Goal: Task Accomplishment & Management: Manage account settings

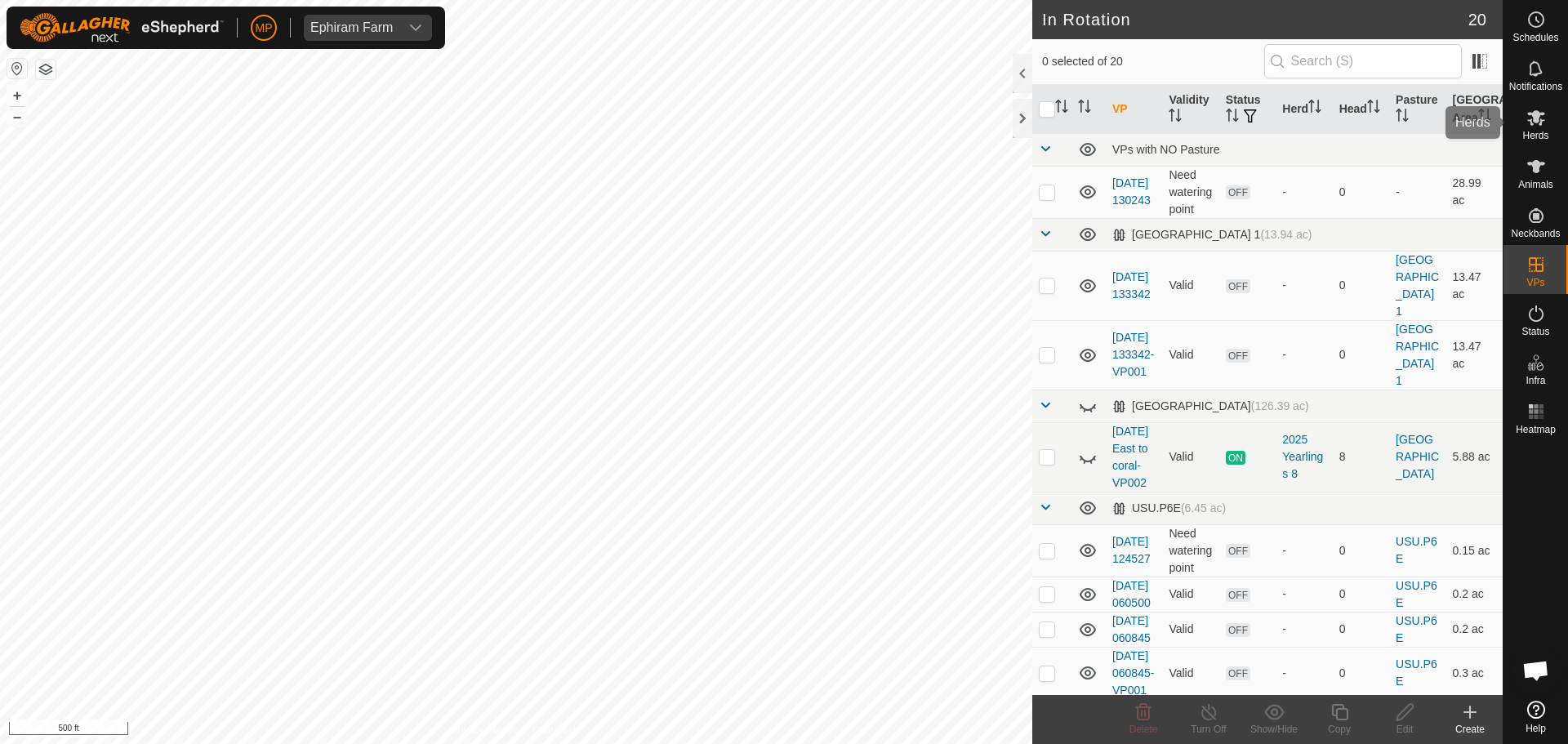
click at [1537, 119] on icon at bounding box center [1535, 118] width 18 height 16
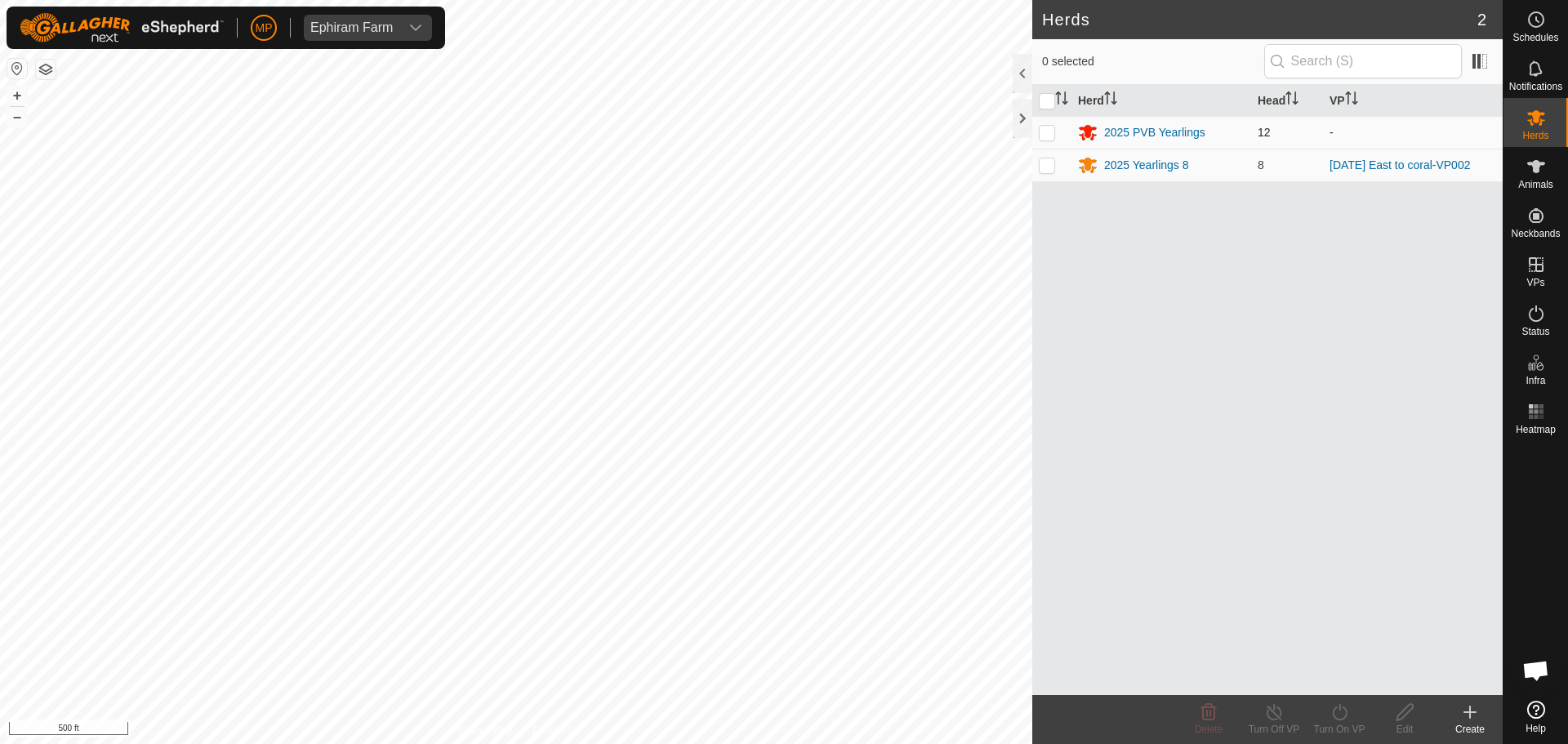
click at [1049, 128] on p-checkbox at bounding box center [1047, 132] width 17 height 13
checkbox input "true"
click at [1334, 711] on icon at bounding box center [1339, 712] width 20 height 19
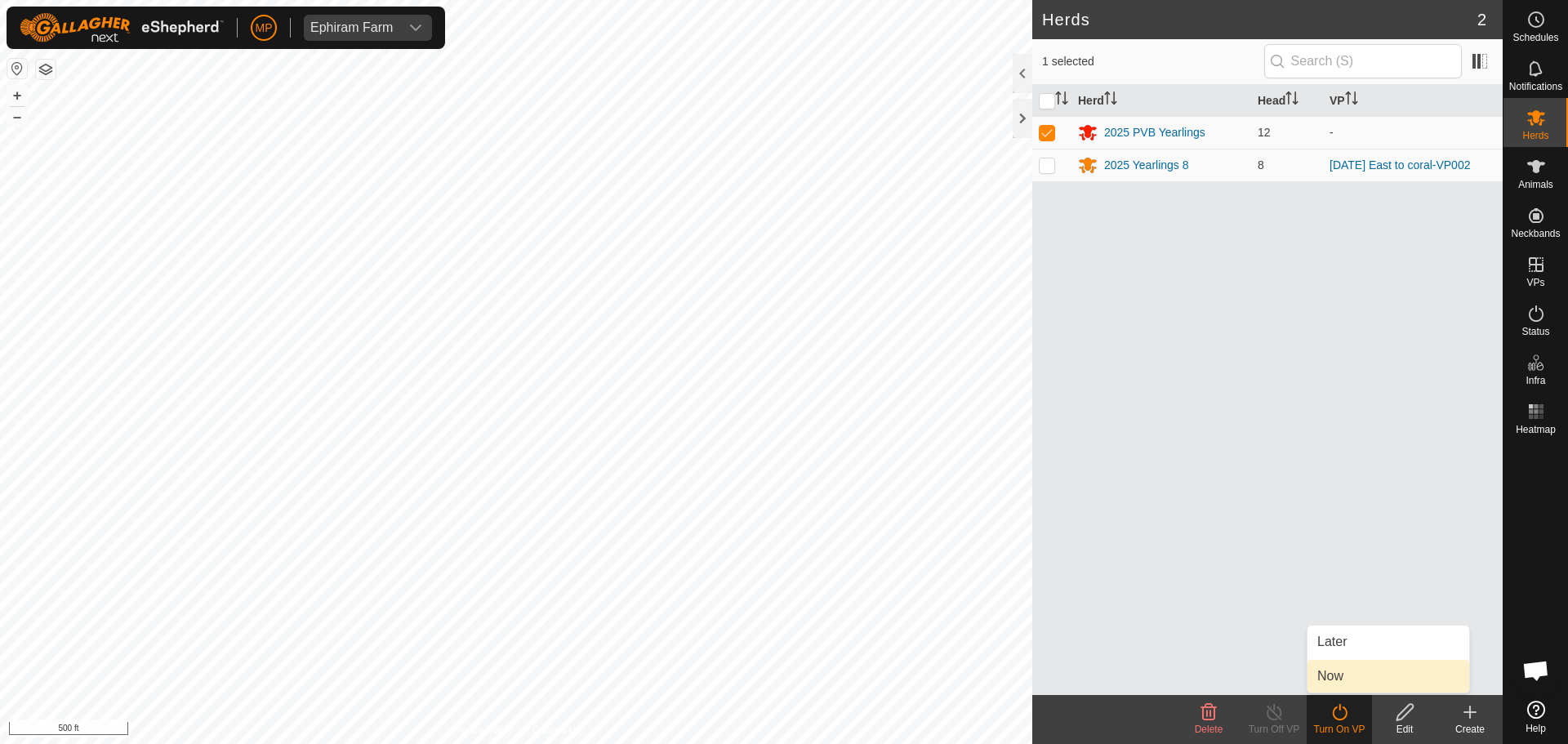
click at [1355, 672] on link "Now" at bounding box center [1388, 675] width 162 height 33
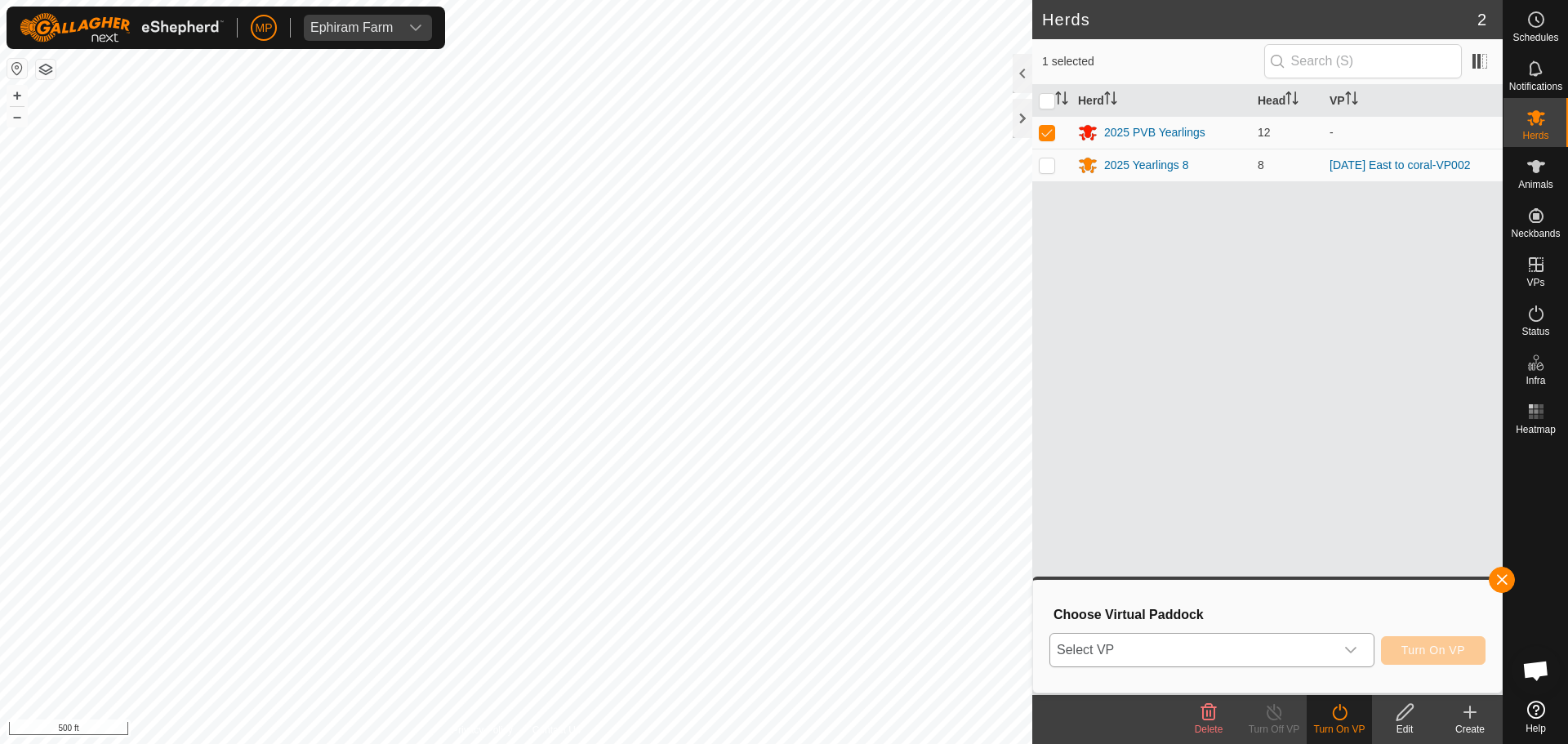
click at [1117, 655] on span "Select VP" at bounding box center [1192, 650] width 284 height 33
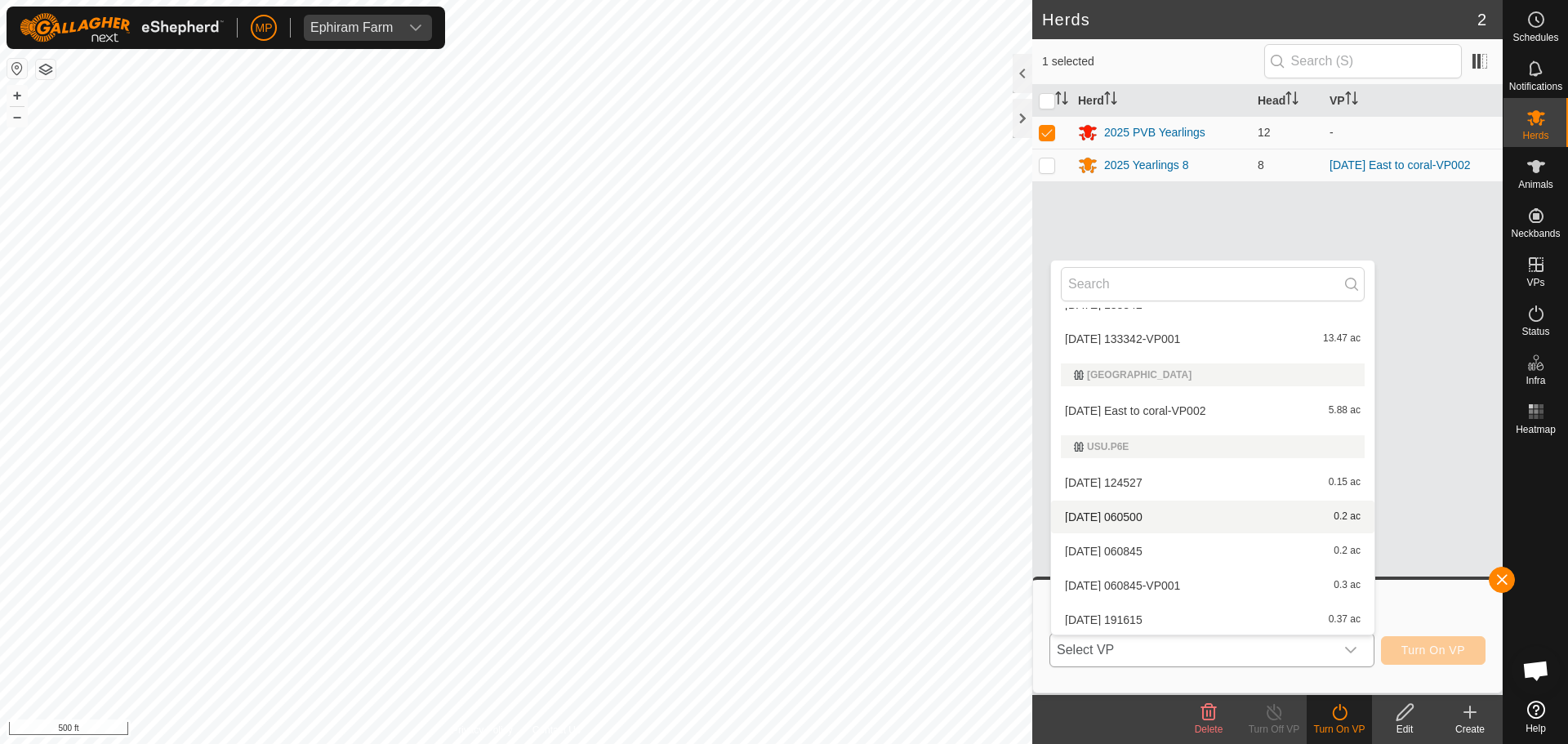
scroll to position [99, 0]
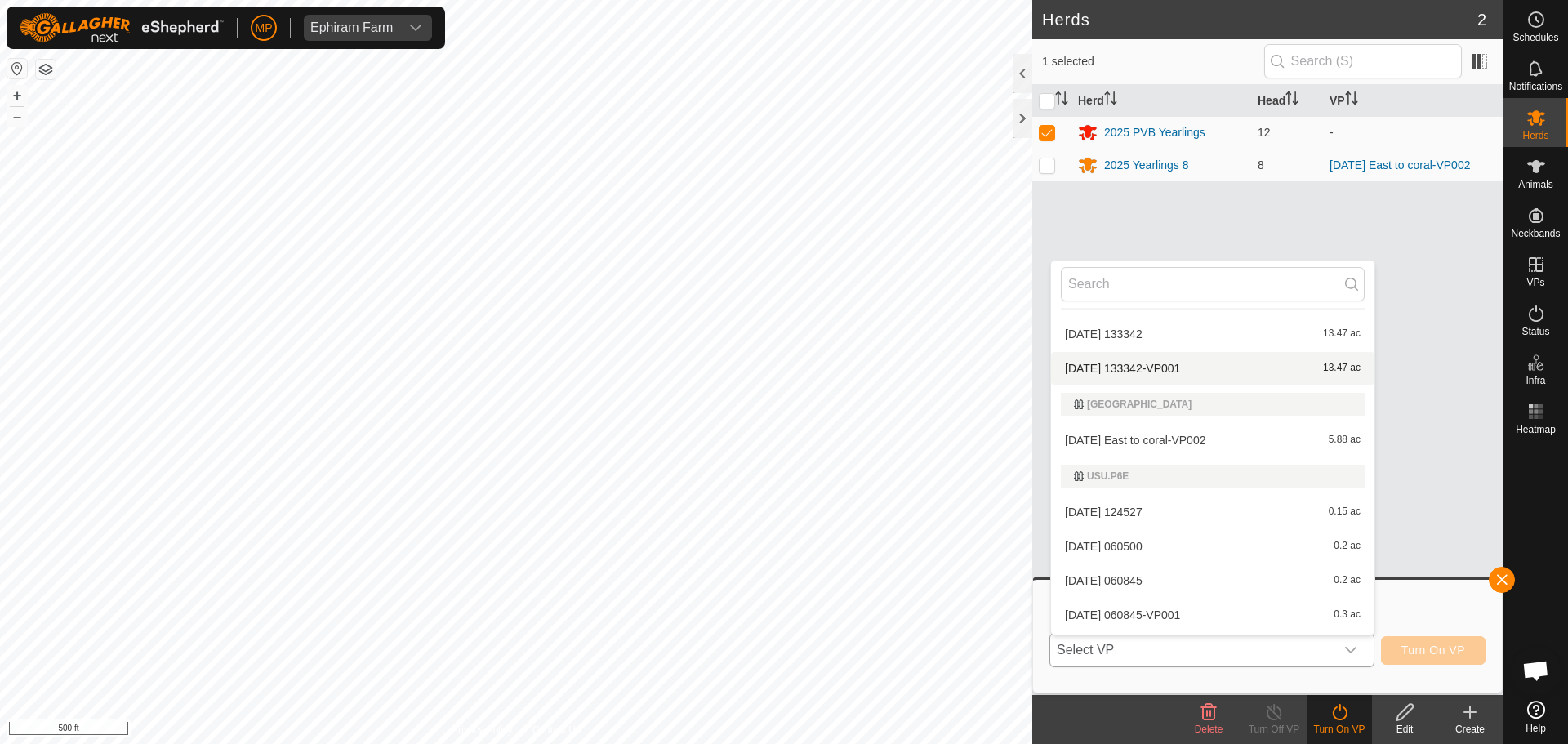
click at [1143, 365] on li "[DATE] 133342-VP001 13.47 ac" at bounding box center [1211, 368] width 323 height 33
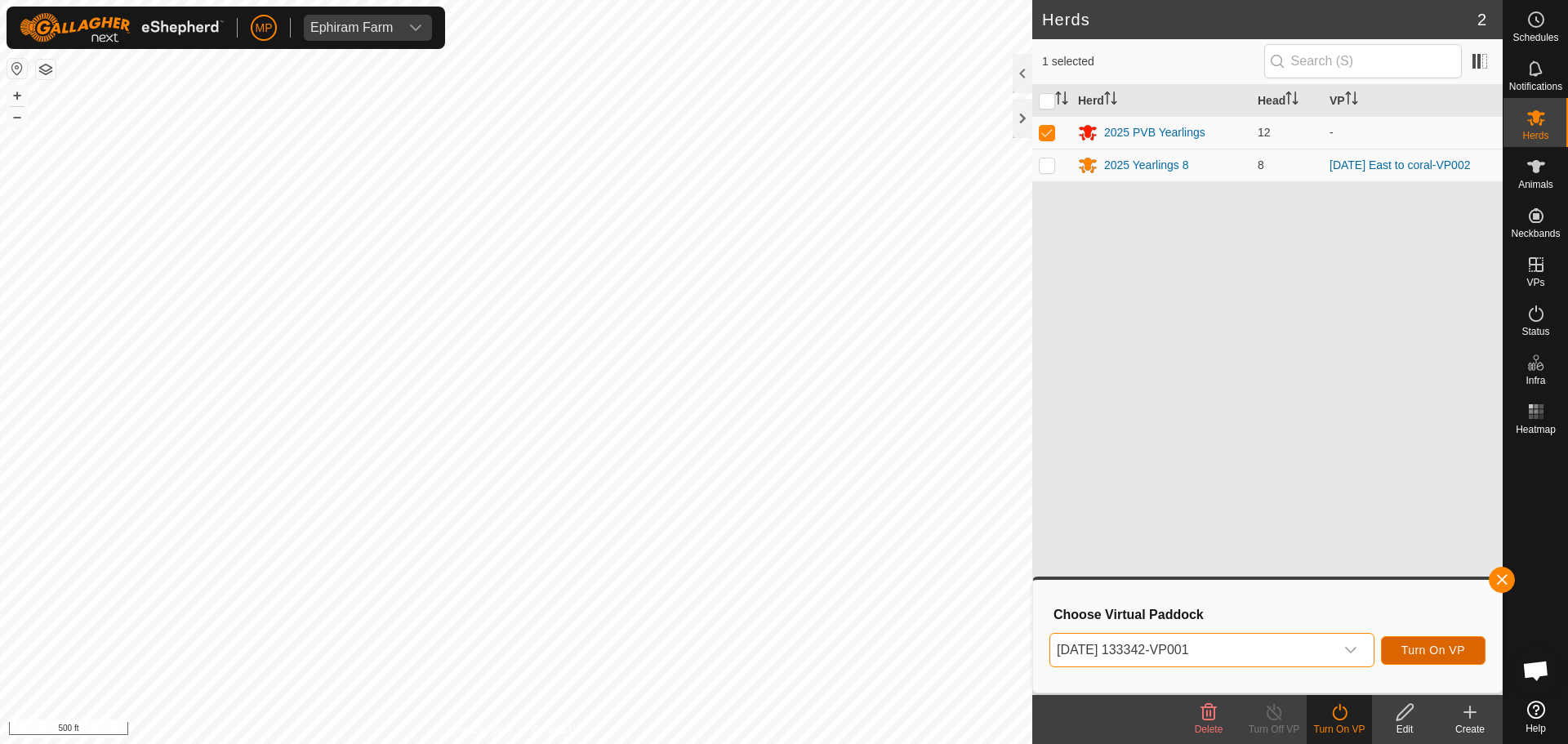
click at [1439, 652] on span "Turn On VP" at bounding box center [1432, 650] width 63 height 13
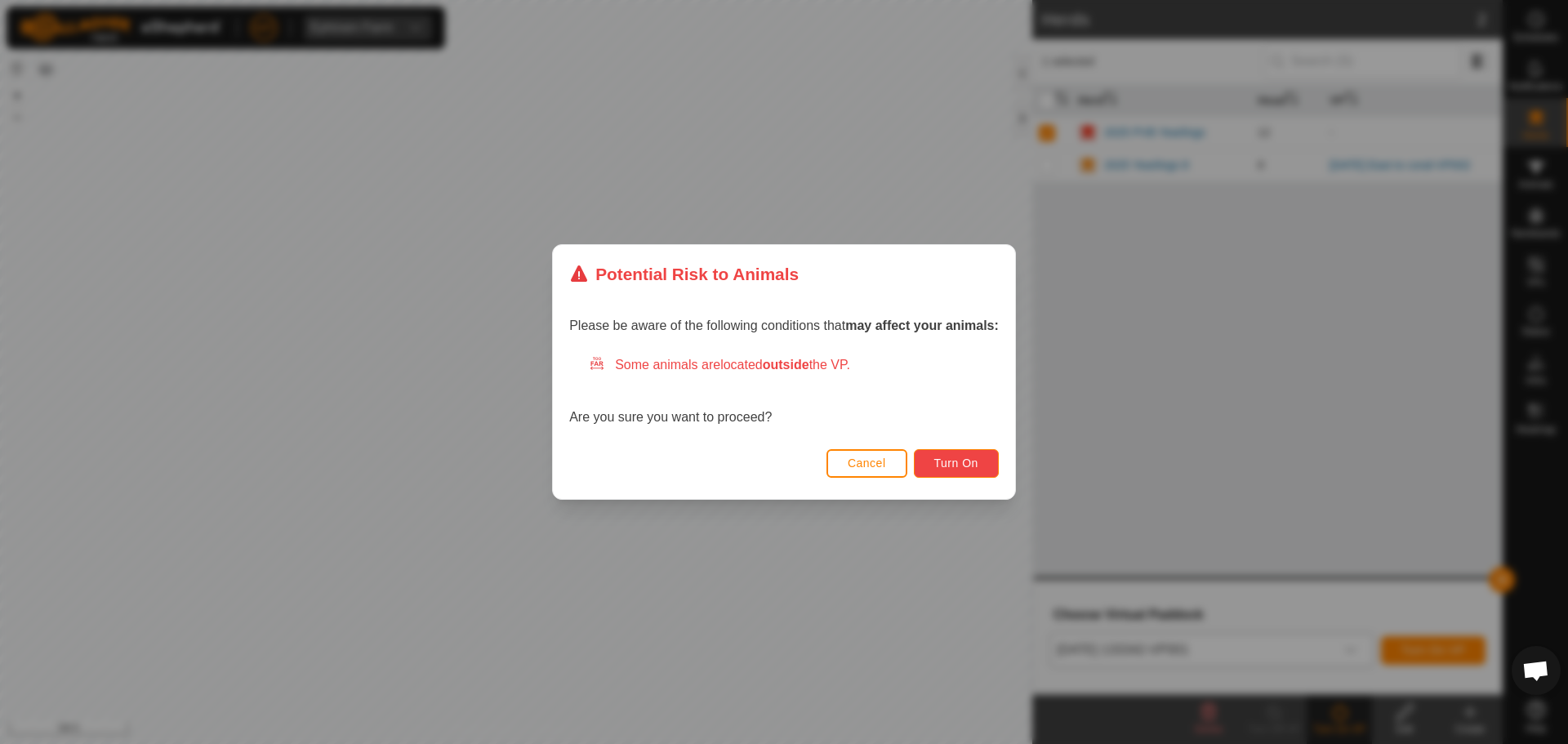
click at [946, 461] on span "Turn On" at bounding box center [956, 462] width 44 height 13
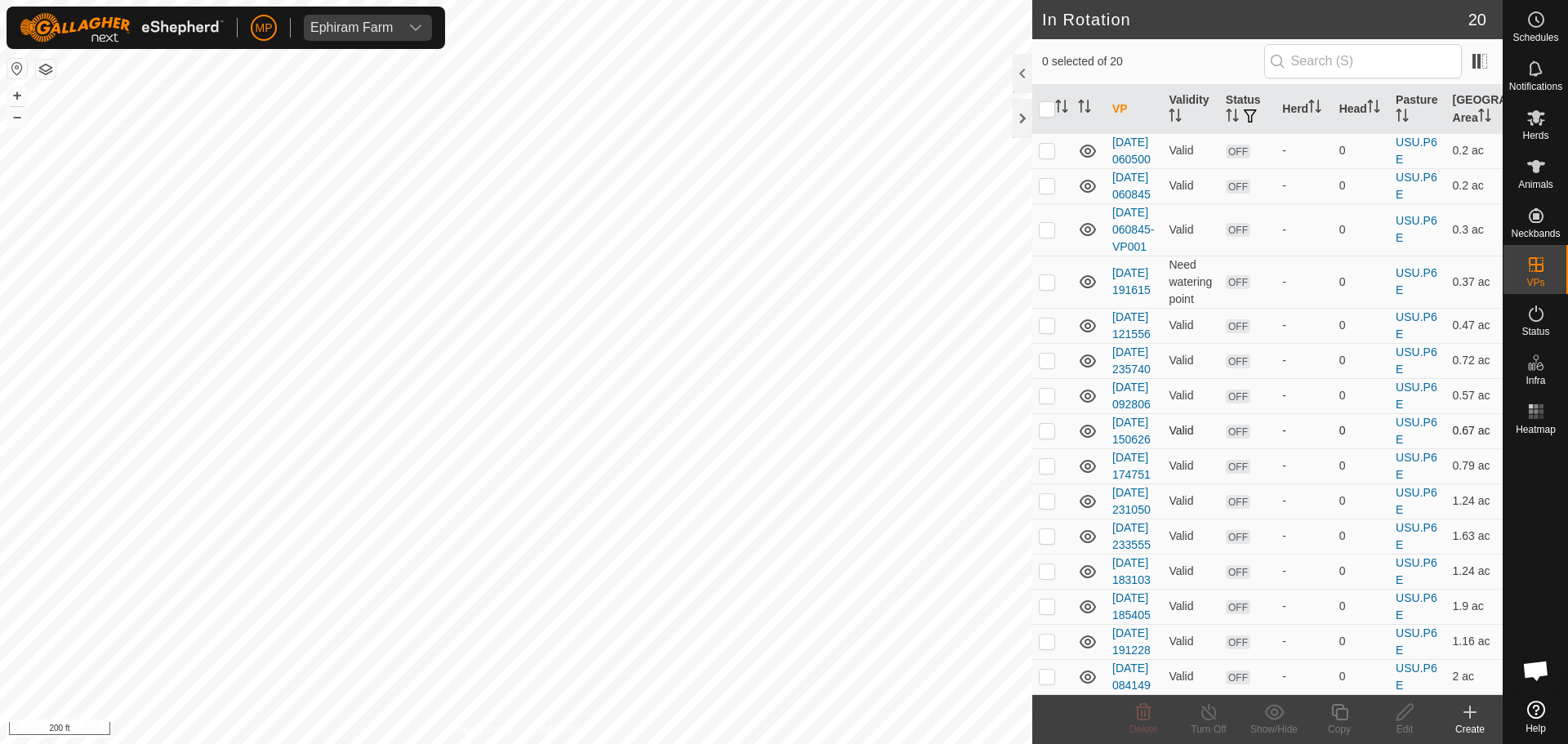
scroll to position [327, 0]
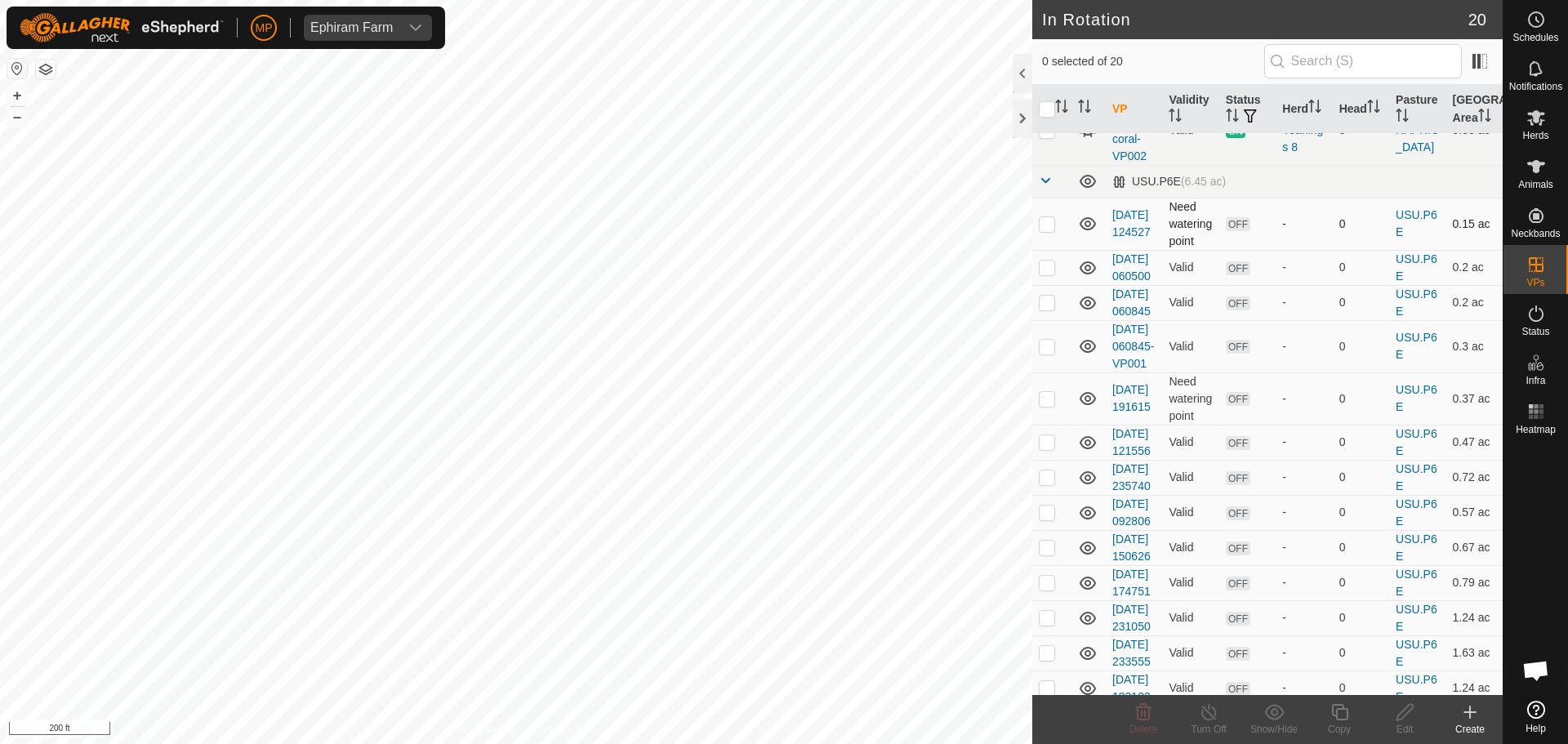
click at [1049, 226] on p-checkbox at bounding box center [1047, 224] width 17 height 13
checkbox input "true"
click at [1049, 274] on p-checkbox at bounding box center [1047, 267] width 17 height 13
checkbox input "true"
click at [1045, 320] on td at bounding box center [1051, 303] width 40 height 35
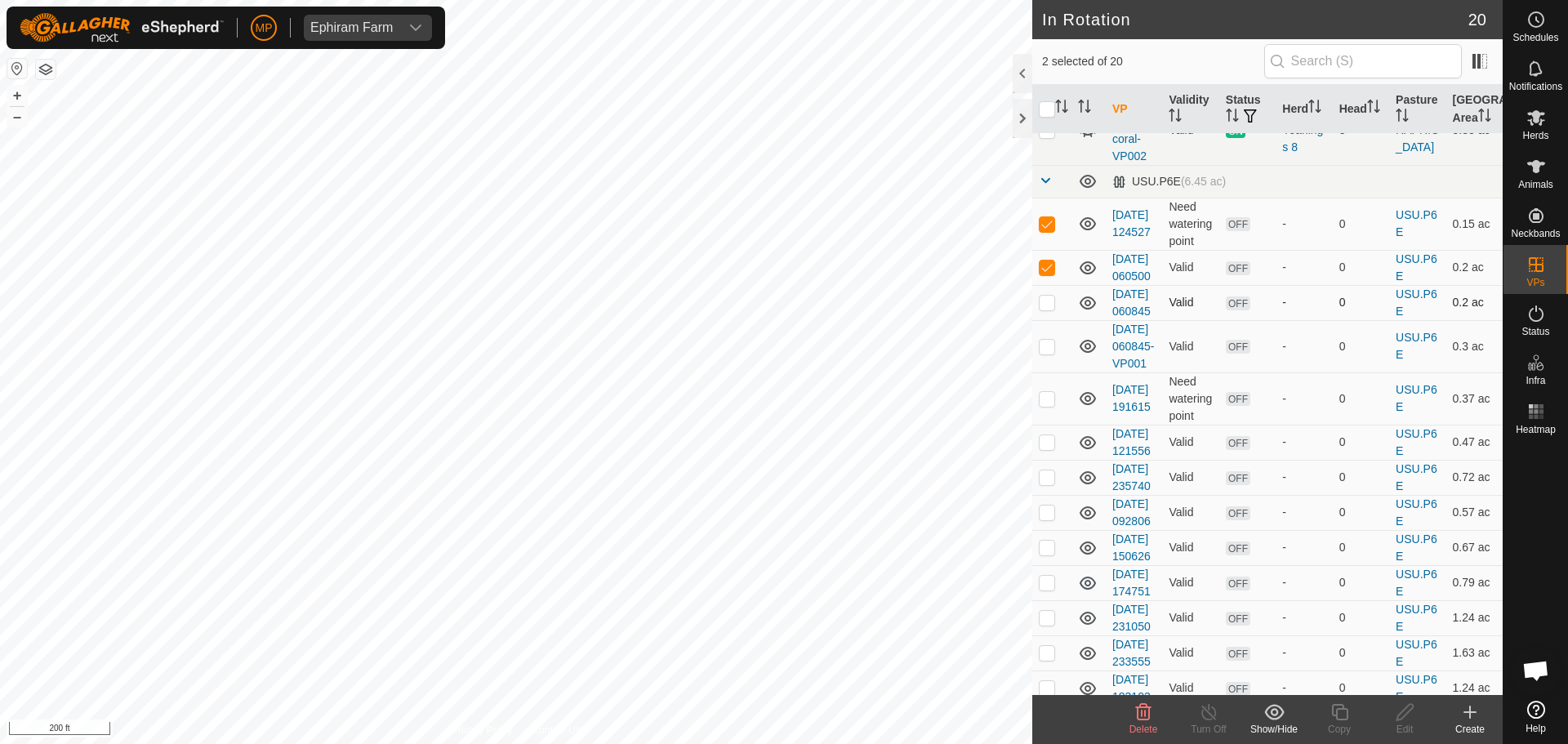
checkbox input "true"
click at [1049, 353] on p-checkbox at bounding box center [1047, 346] width 17 height 13
checkbox input "true"
click at [1048, 405] on p-checkbox at bounding box center [1047, 398] width 17 height 13
checkbox input "true"
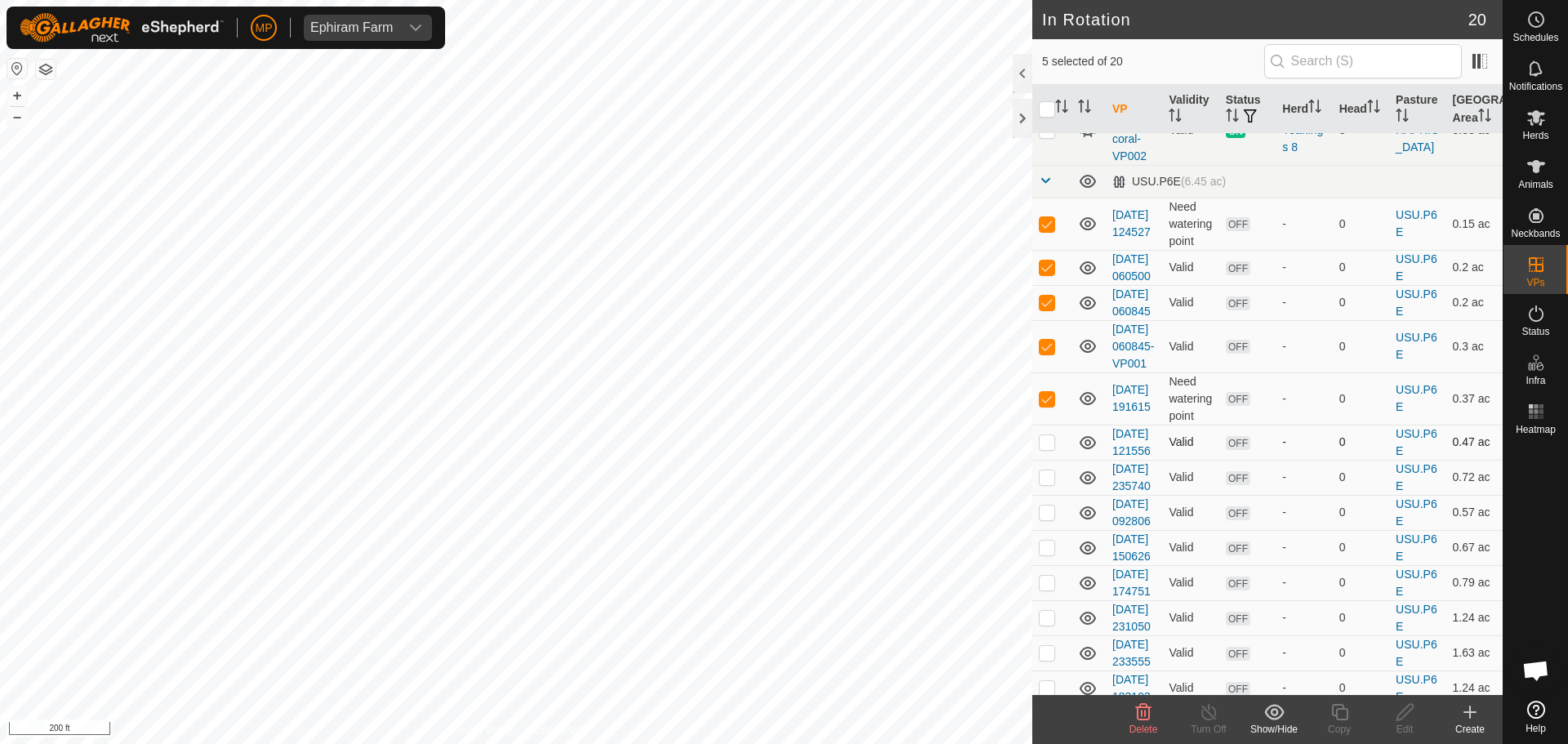
click at [1039, 448] on p-checkbox at bounding box center [1047, 441] width 17 height 13
checkbox input "true"
click at [1042, 483] on p-checkbox at bounding box center [1047, 476] width 17 height 13
checkbox input "true"
click at [1049, 519] on p-checkbox at bounding box center [1047, 512] width 17 height 13
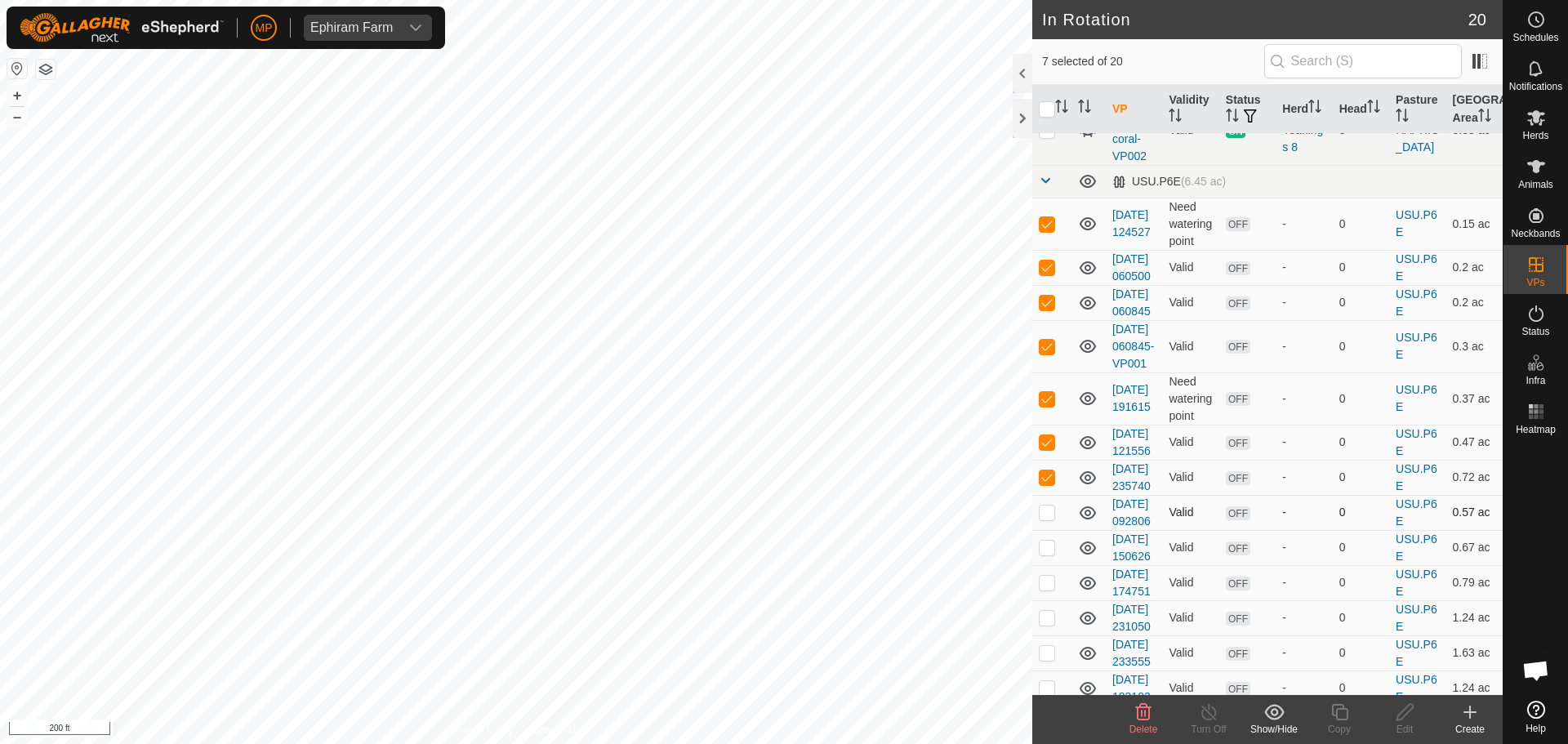
checkbox input "true"
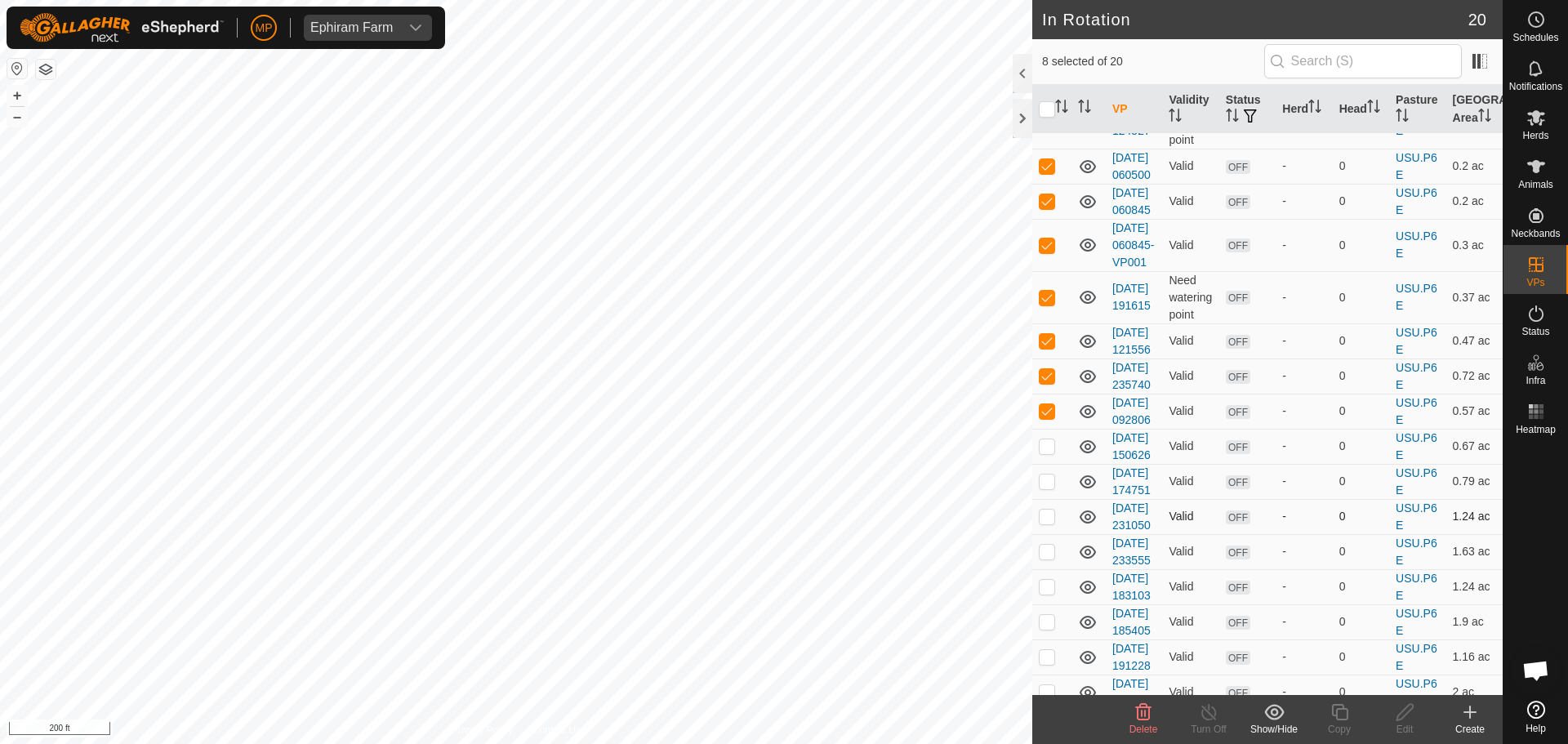
scroll to position [683, 0]
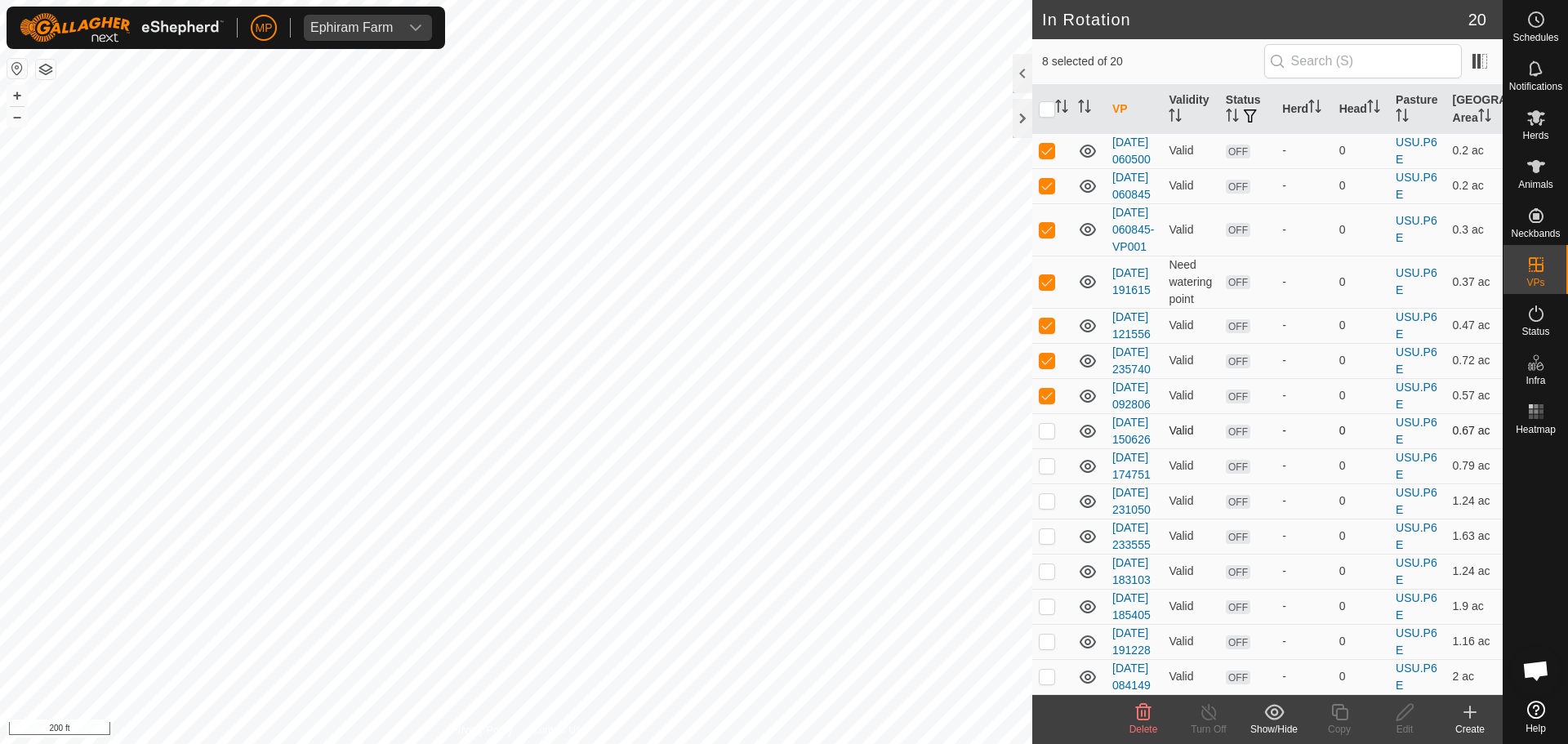
click at [1044, 424] on p-checkbox at bounding box center [1047, 430] width 17 height 13
checkbox input "true"
click at [1049, 459] on p-checkbox at bounding box center [1047, 465] width 17 height 13
checkbox input "true"
click at [1044, 494] on p-checkbox at bounding box center [1047, 500] width 17 height 13
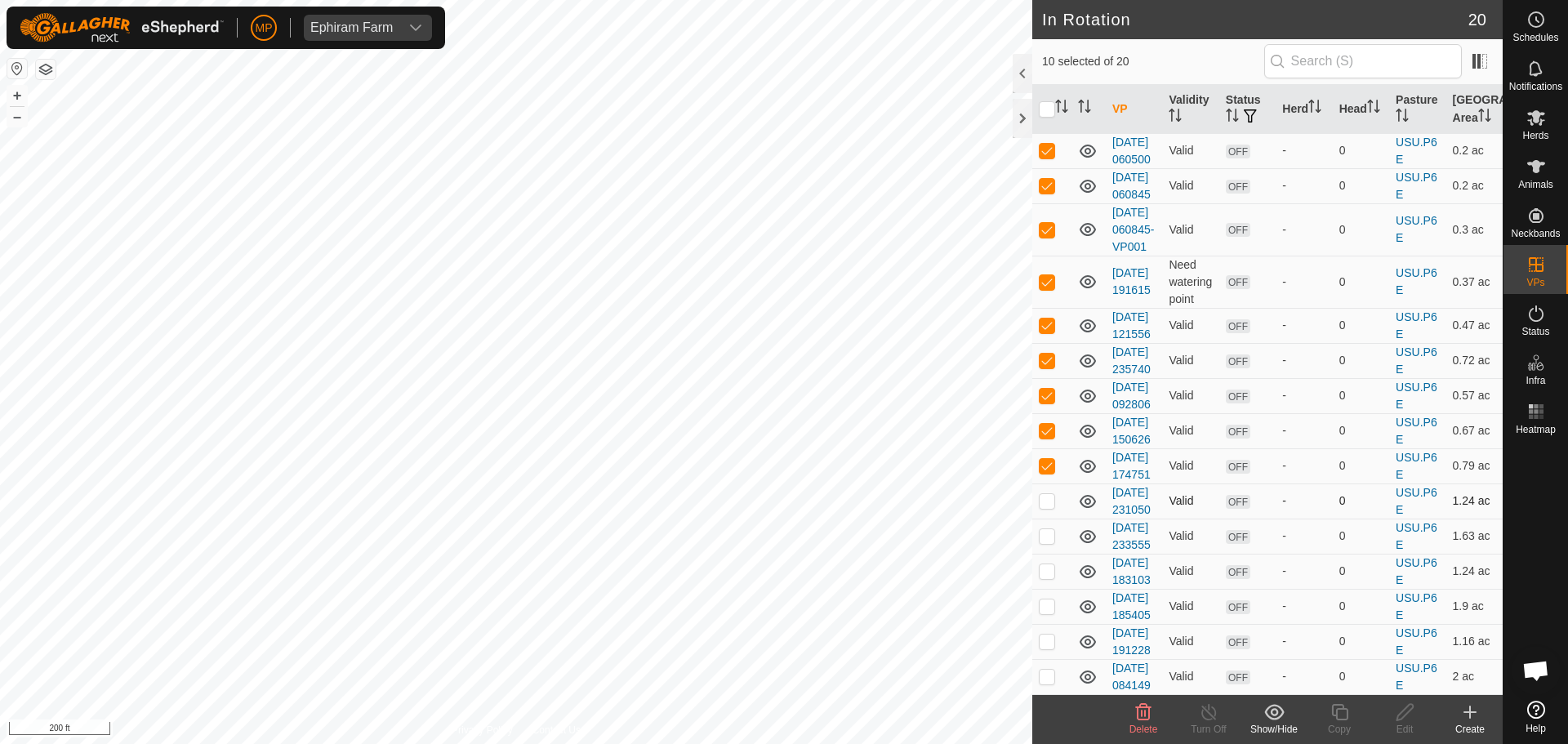
checkbox input "true"
click at [1042, 529] on p-tablecheckbox at bounding box center [1047, 535] width 17 height 13
checkbox input "true"
click at [1048, 564] on p-checkbox at bounding box center [1047, 571] width 17 height 13
checkbox input "true"
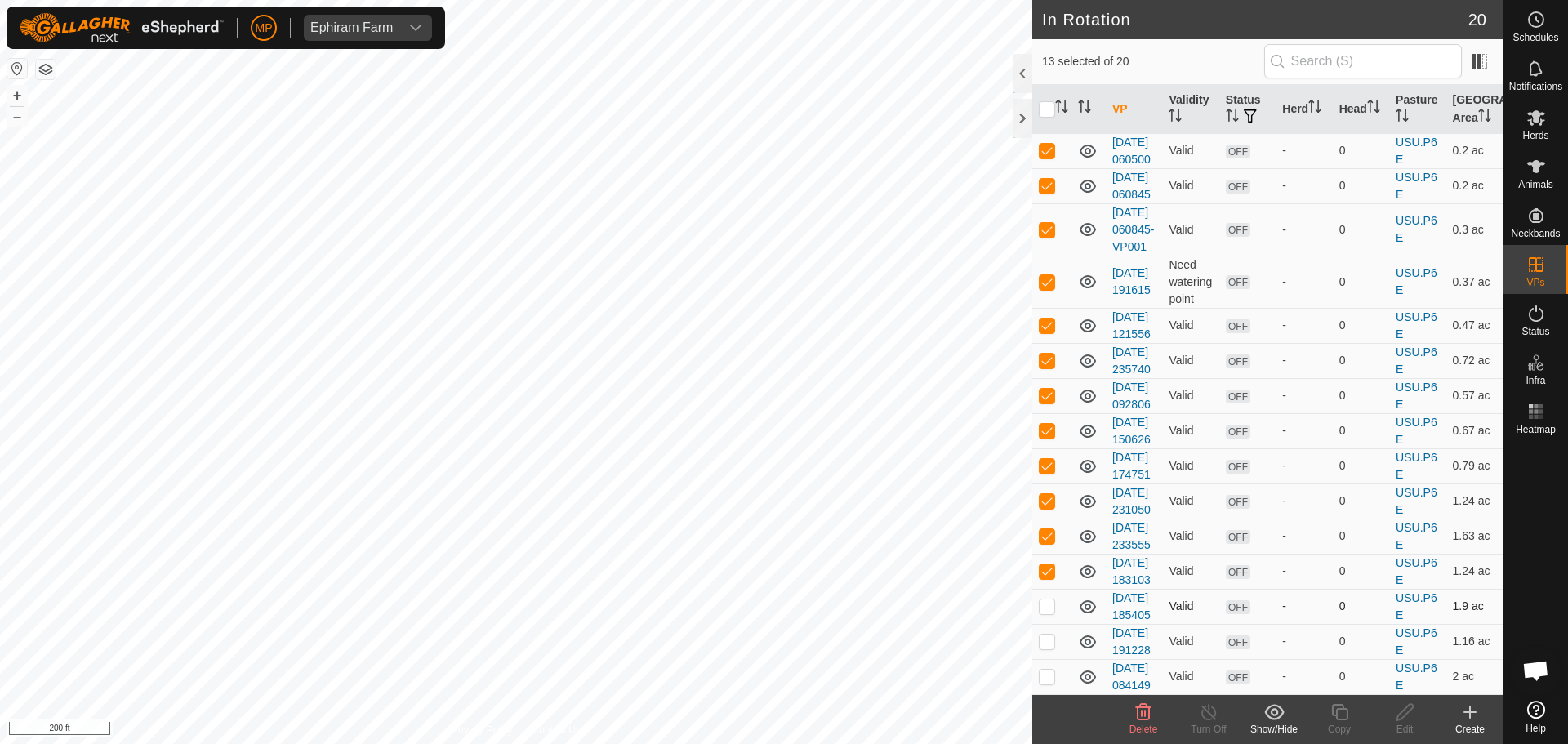
click at [1043, 600] on p-checkbox at bounding box center [1047, 606] width 17 height 13
checkbox input "true"
click at [1042, 624] on td at bounding box center [1051, 641] width 40 height 35
checkbox input "true"
click at [1042, 669] on p-checkbox at bounding box center [1047, 675] width 17 height 13
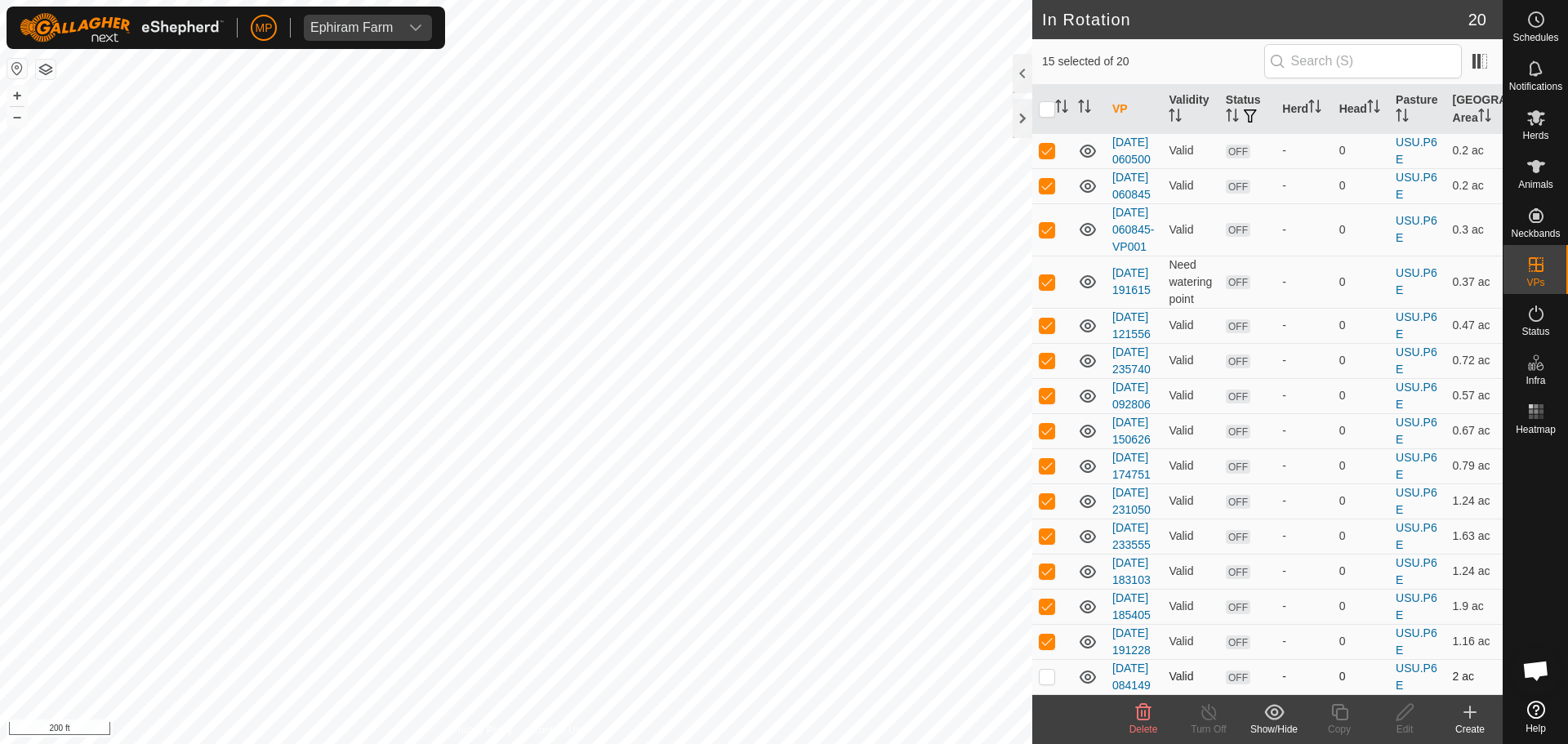
checkbox input "true"
click at [1148, 715] on icon at bounding box center [1144, 711] width 16 height 17
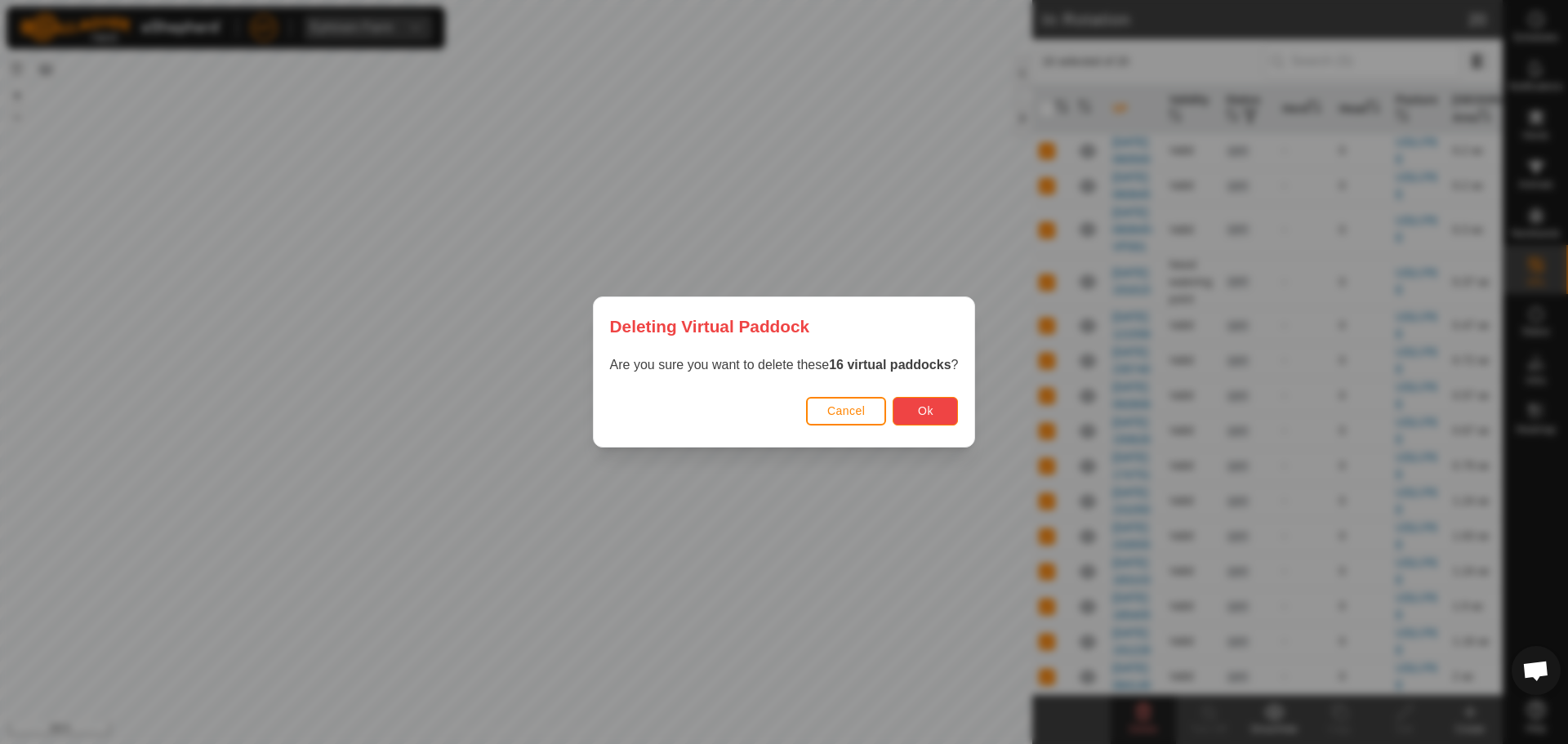
click at [938, 409] on button "Ok" at bounding box center [925, 411] width 65 height 28
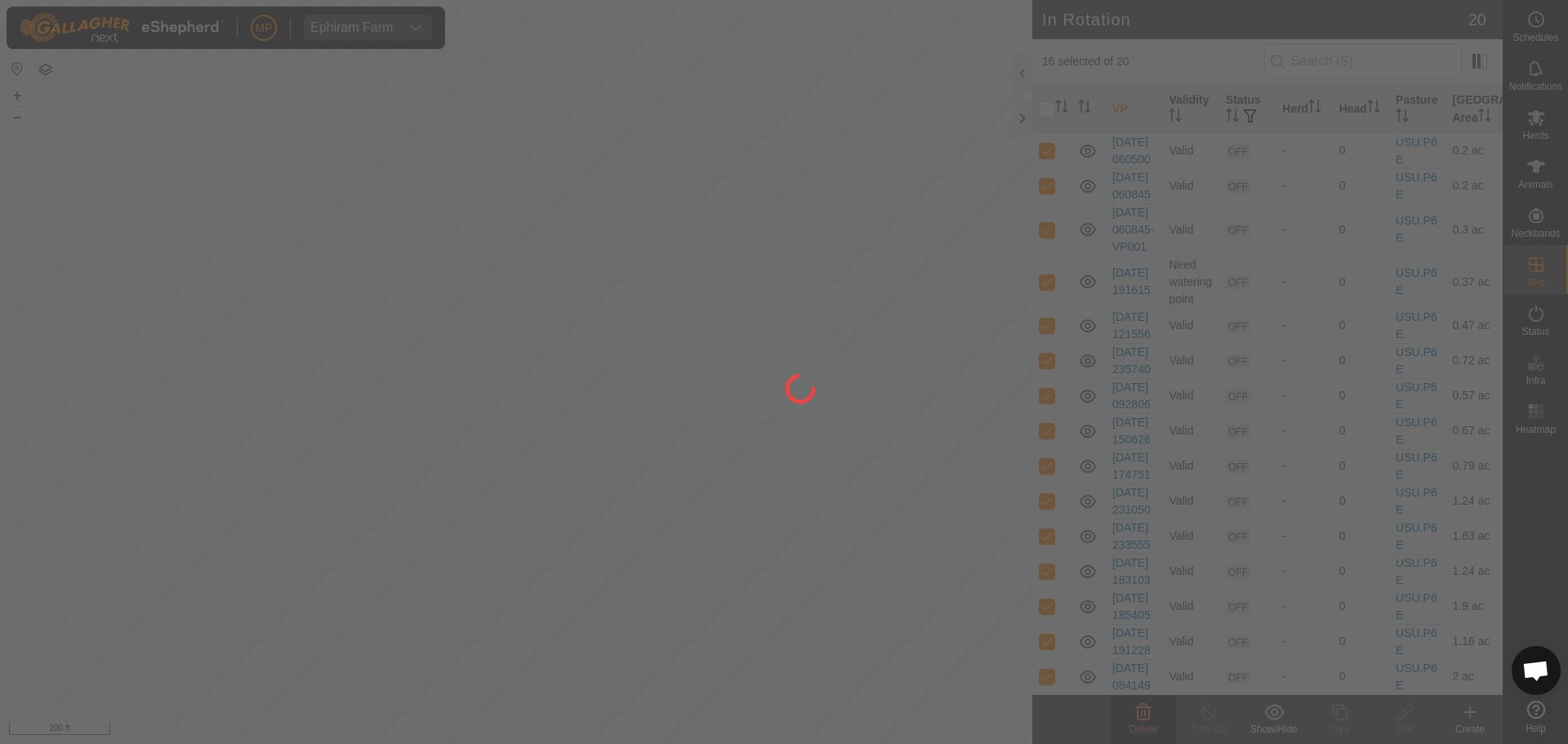
checkbox input "false"
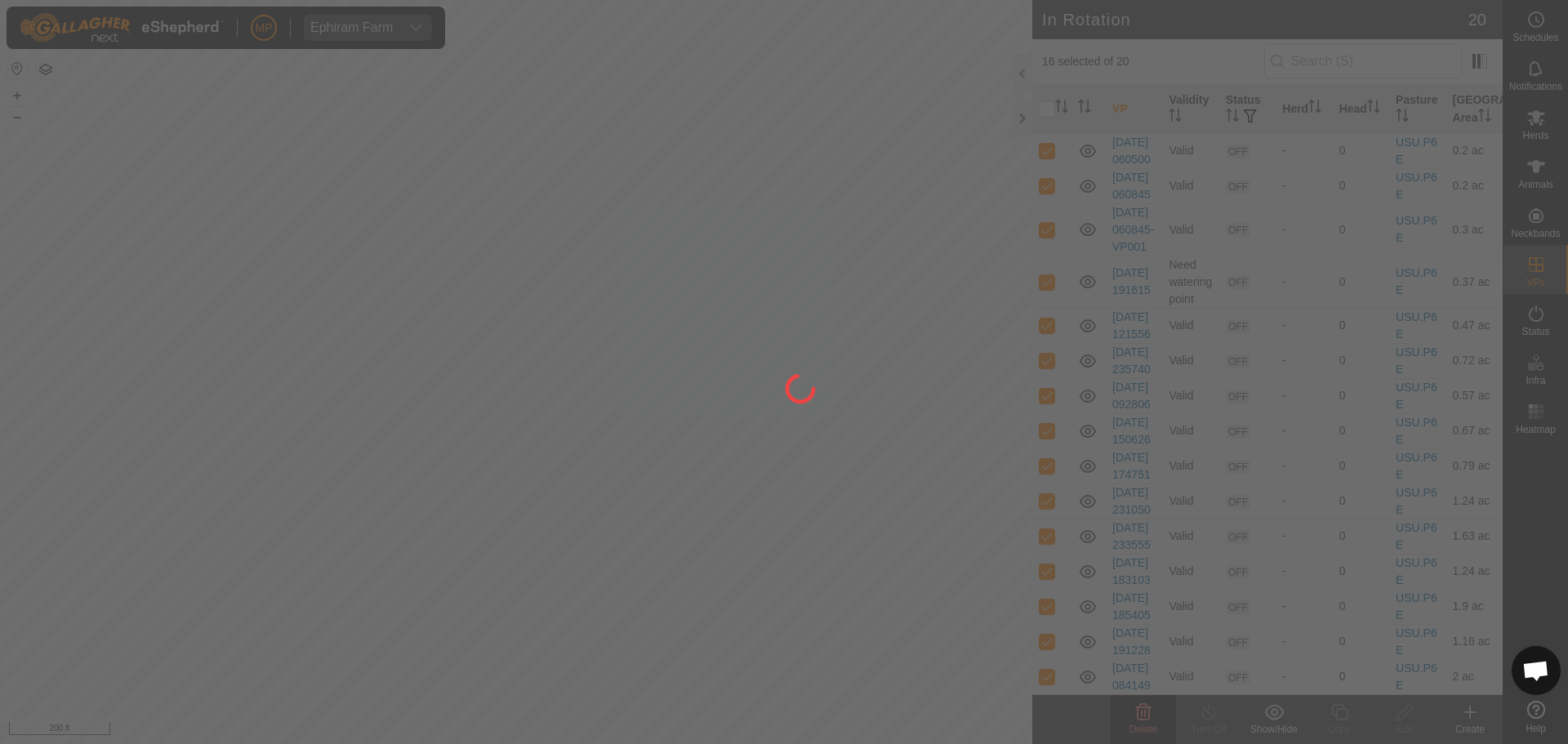
checkbox input "false"
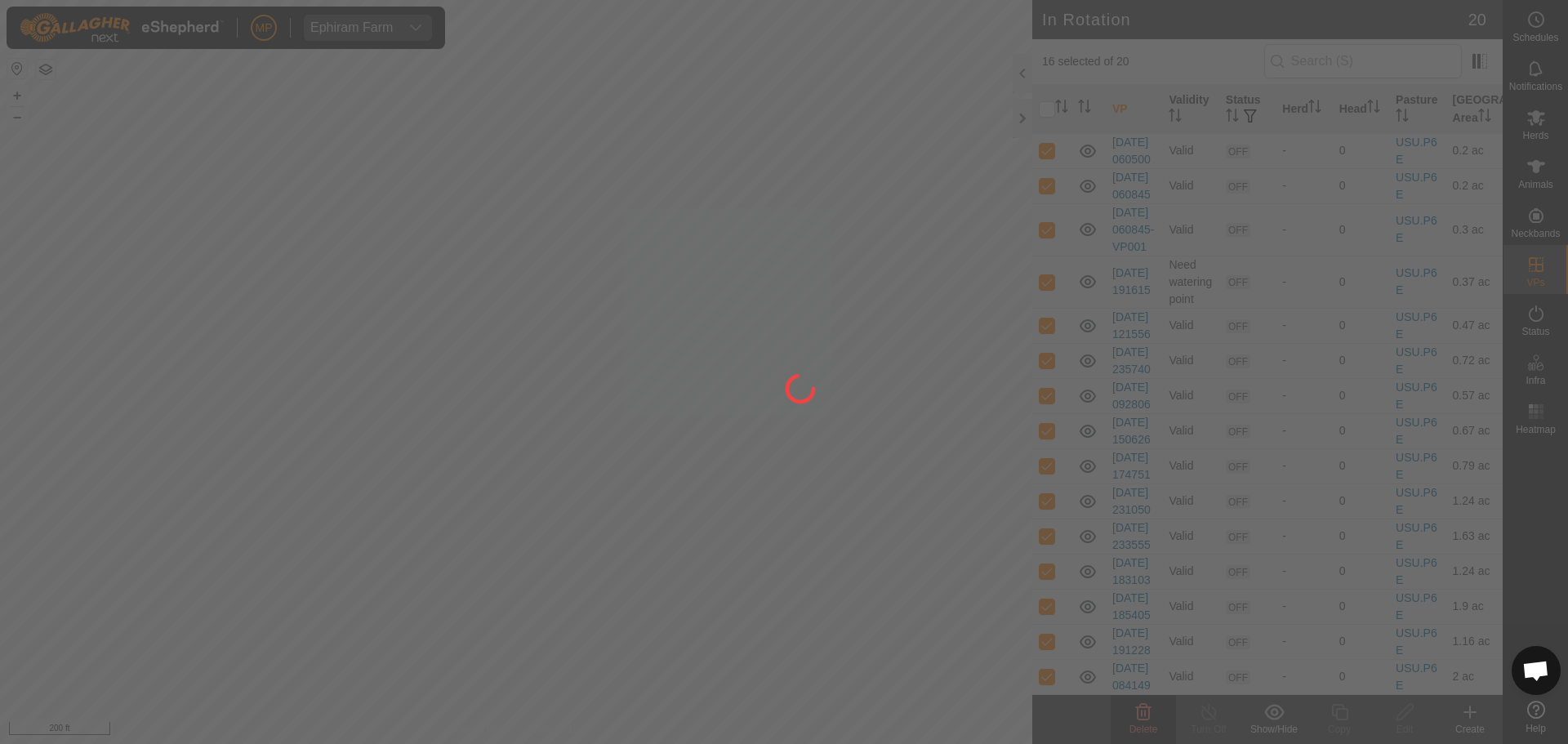
checkbox input "false"
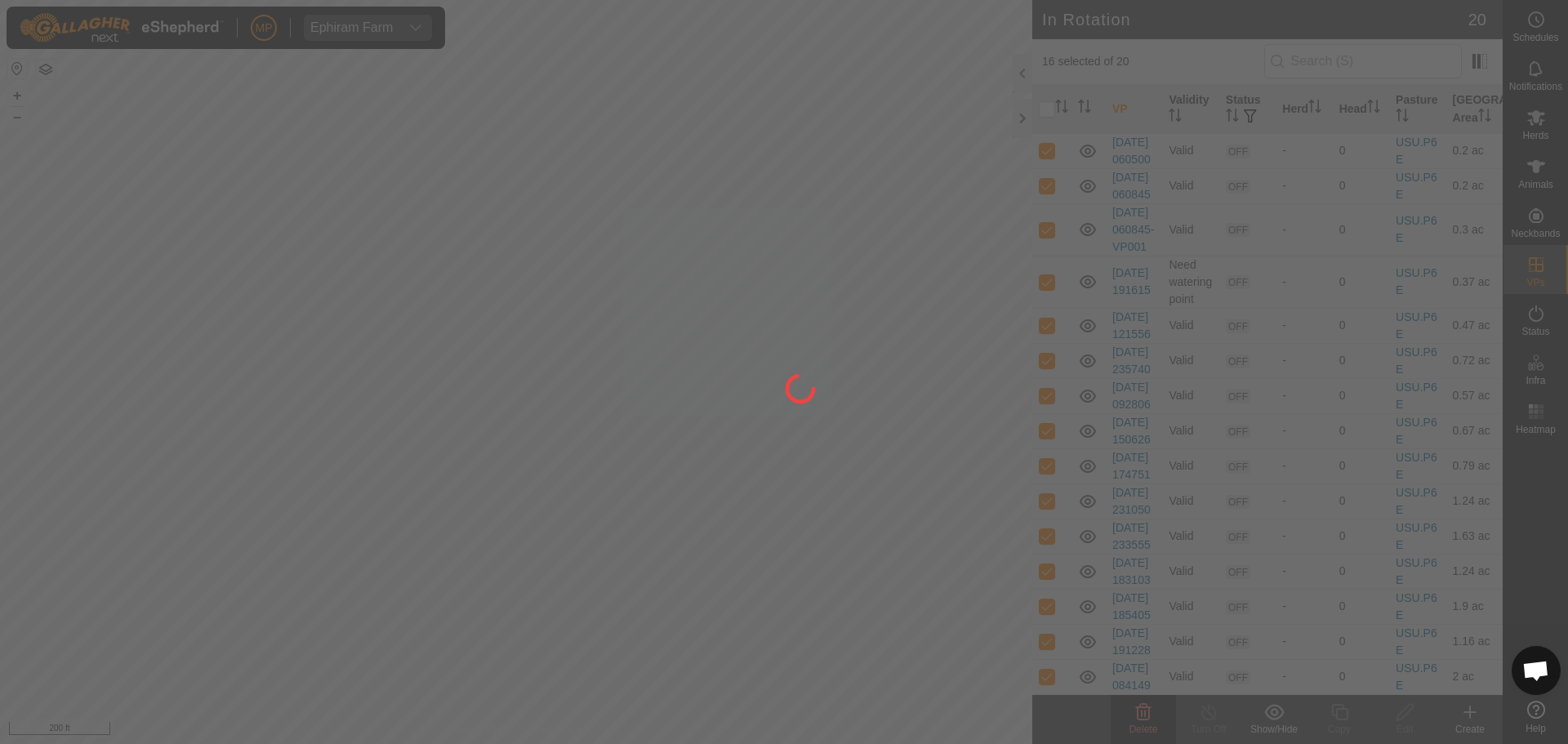
checkbox input "false"
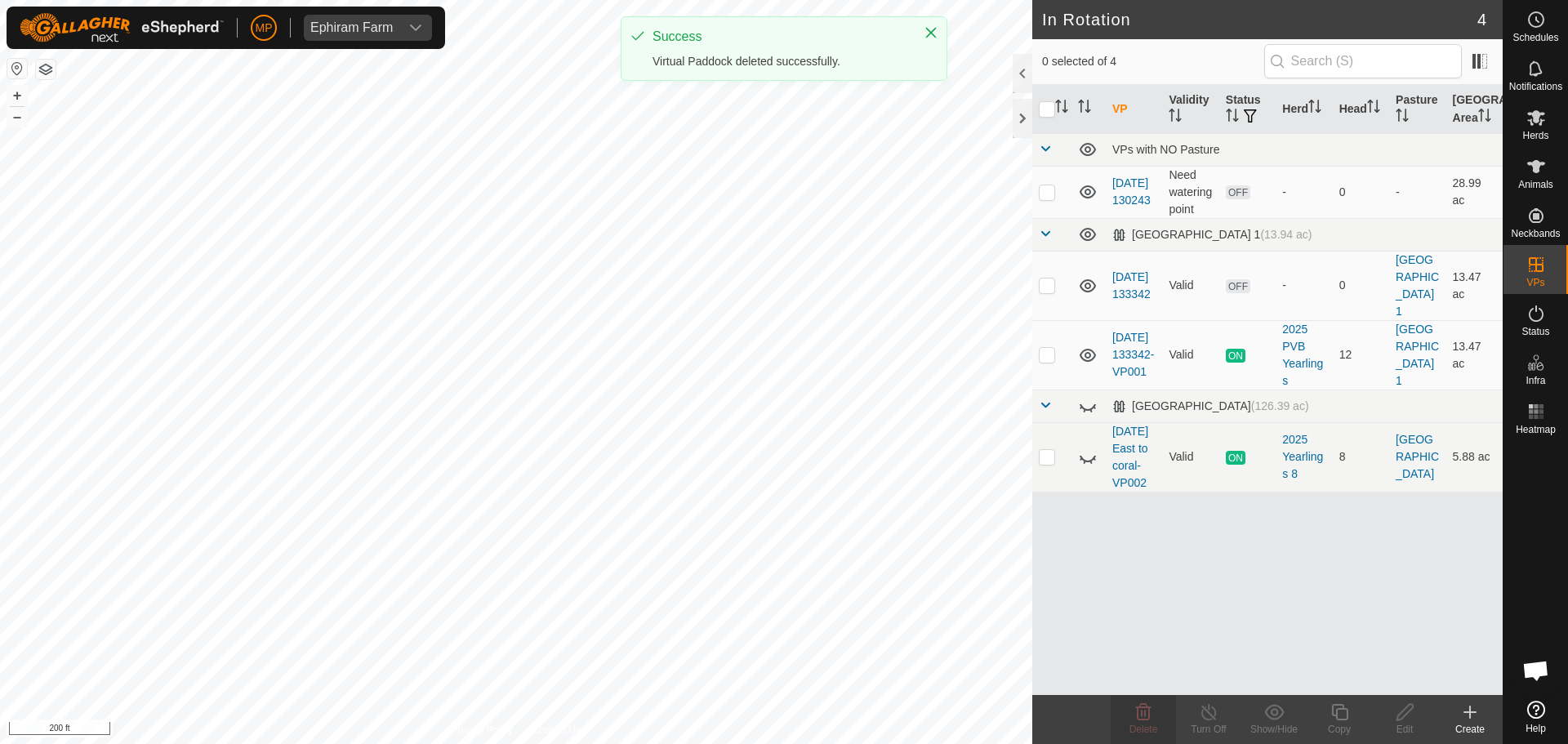
scroll to position [0, 0]
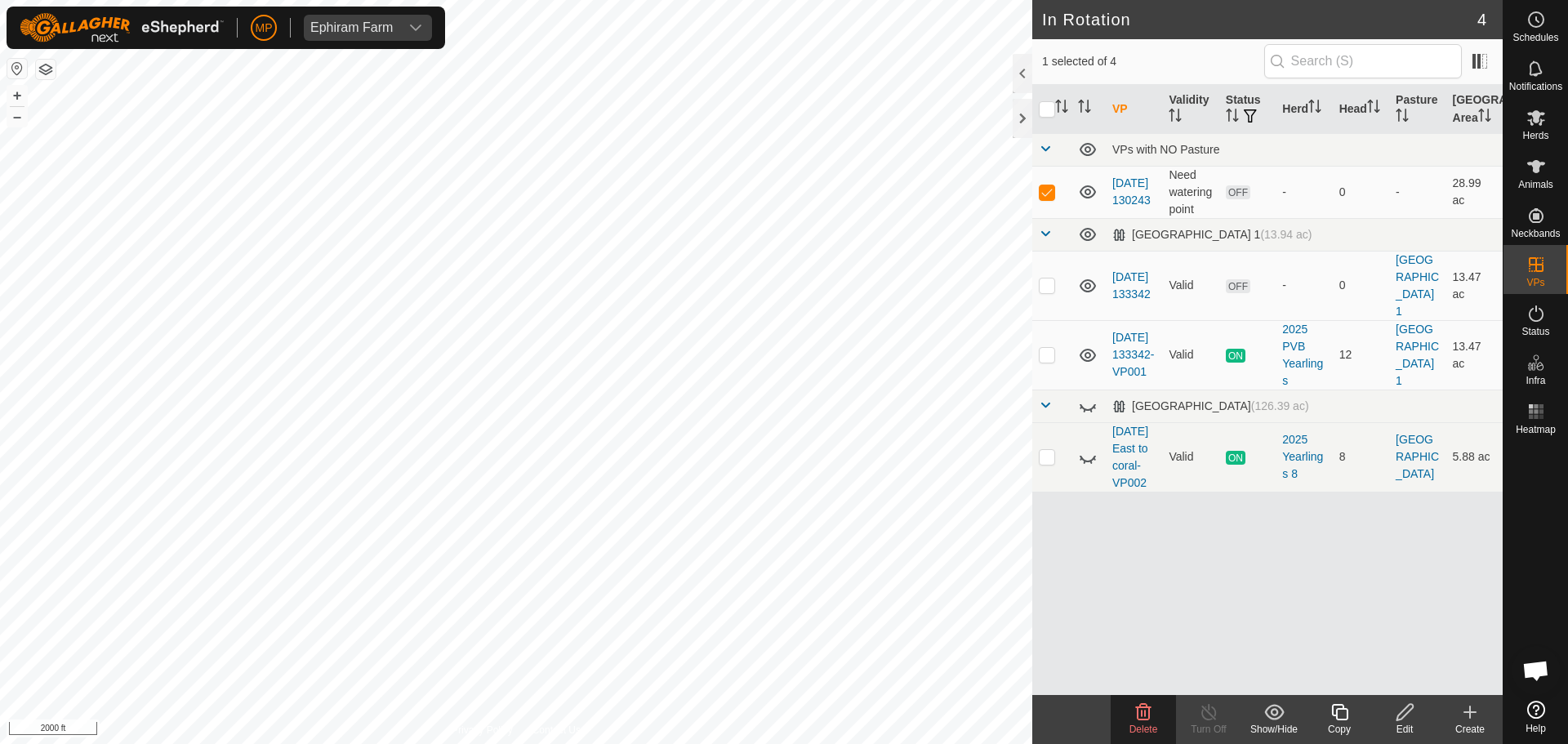
click at [1146, 717] on icon at bounding box center [1143, 712] width 19 height 19
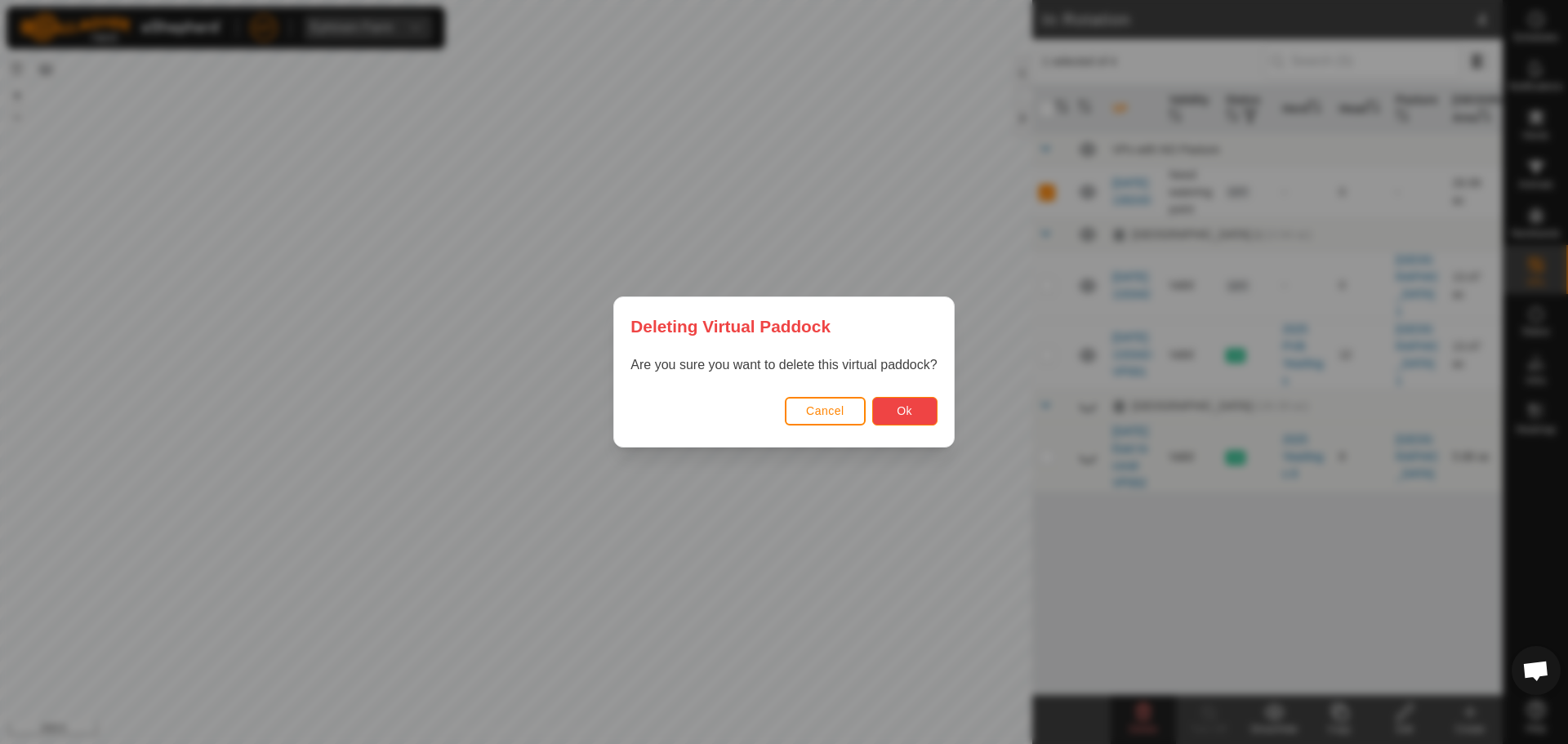
click at [910, 407] on span "Ok" at bounding box center [904, 410] width 16 height 13
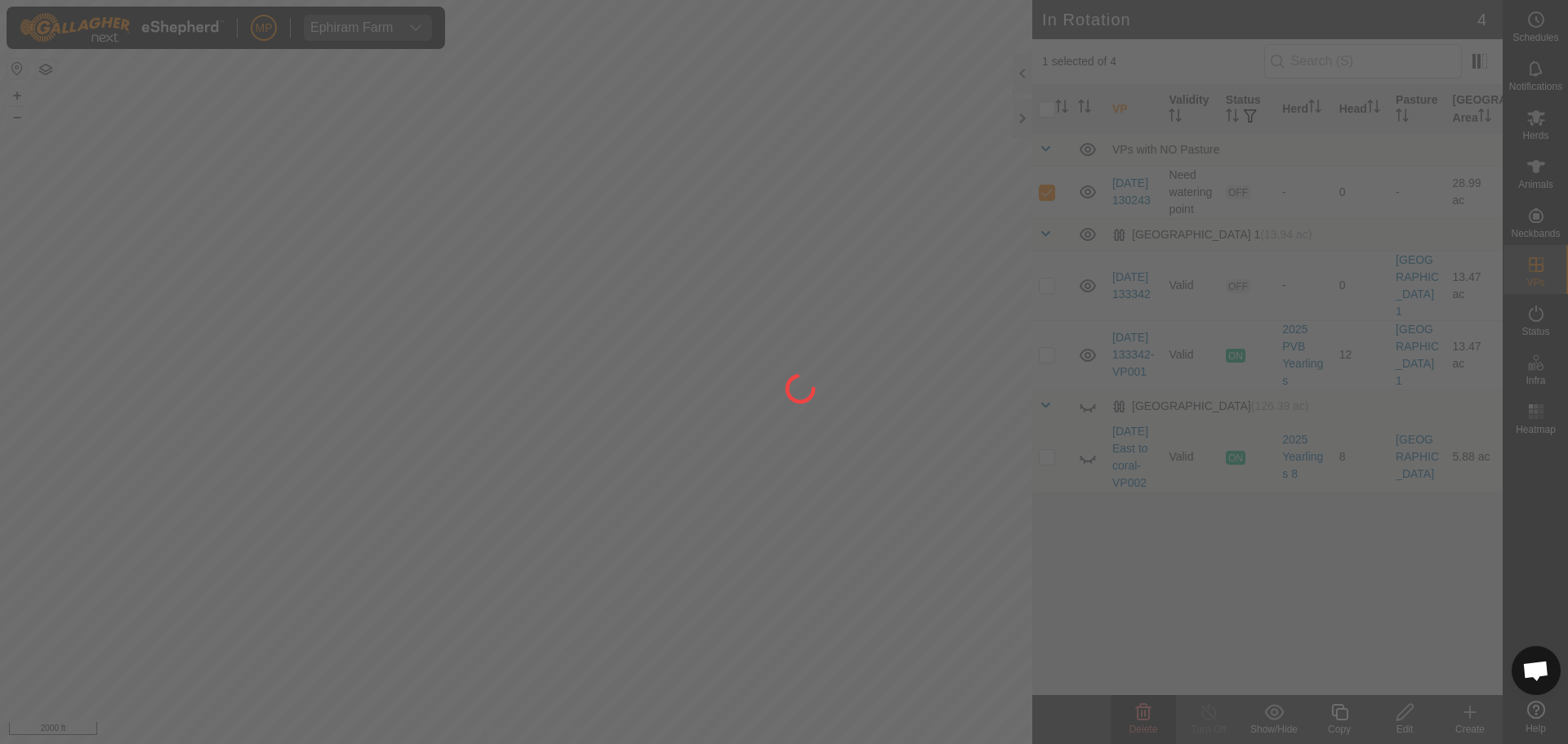
checkbox input "false"
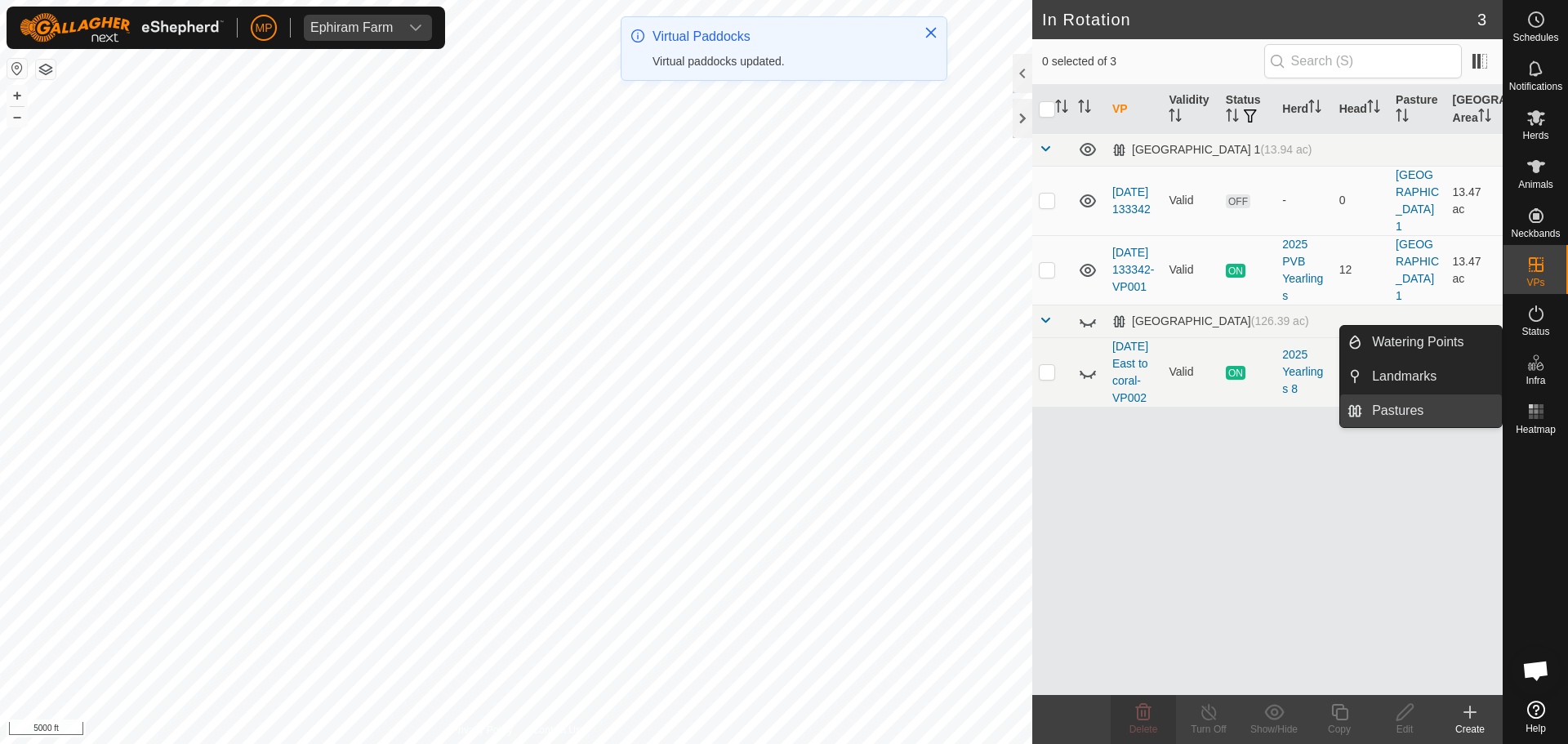
click at [1442, 406] on link "Pastures" at bounding box center [1432, 410] width 140 height 33
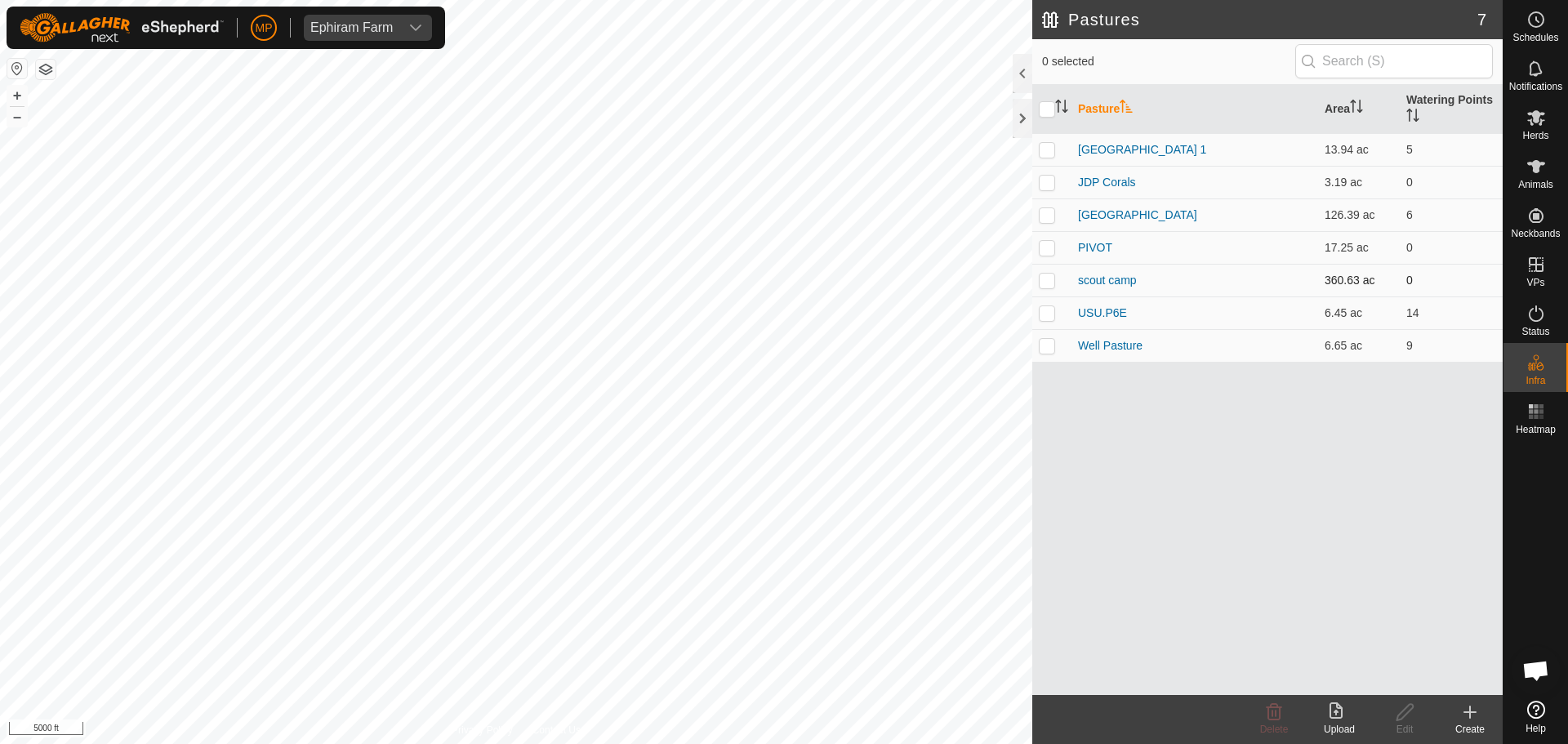
click at [1053, 286] on td at bounding box center [1051, 280] width 40 height 33
click at [1272, 711] on icon at bounding box center [1274, 711] width 16 height 17
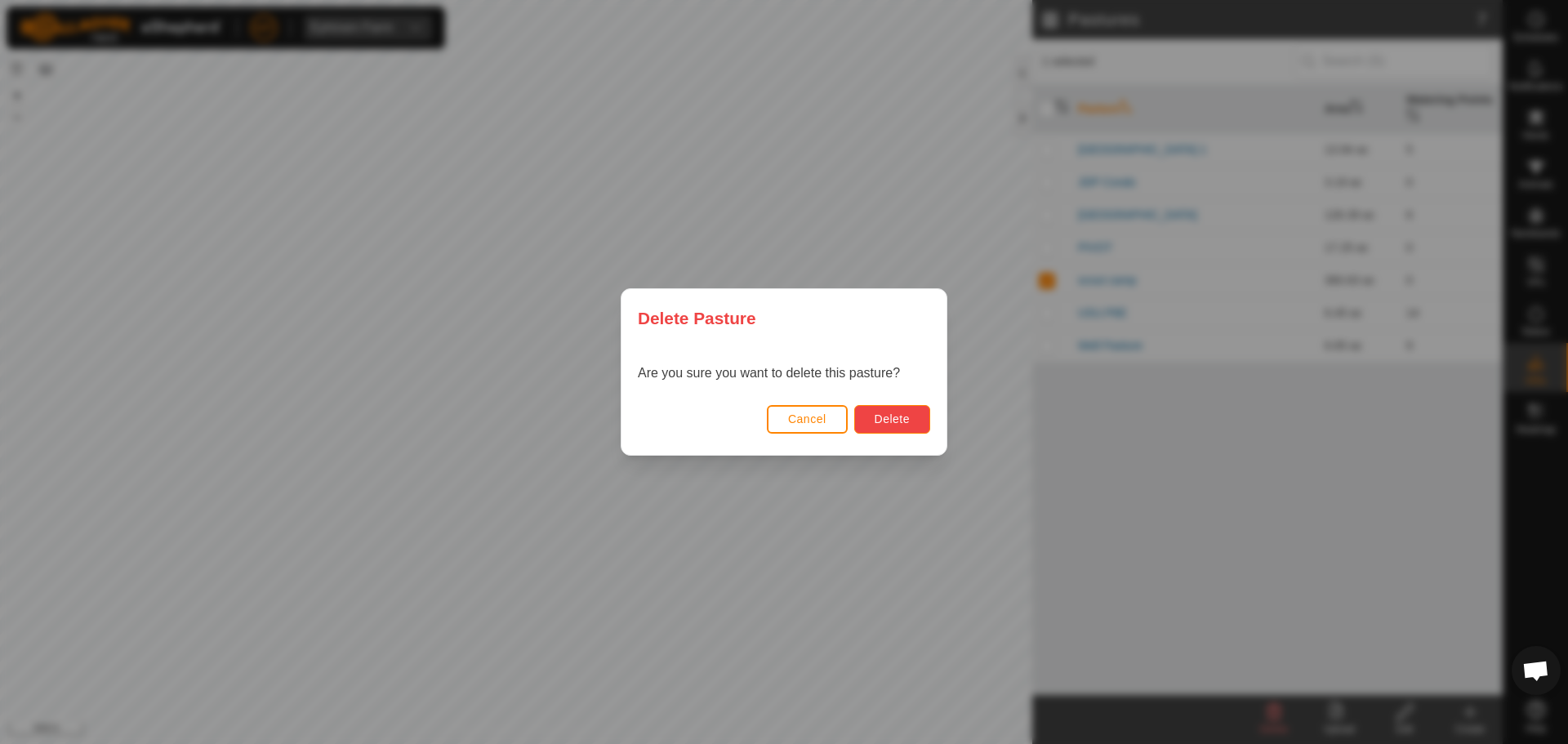
click at [918, 426] on button "Delete" at bounding box center [892, 419] width 76 height 28
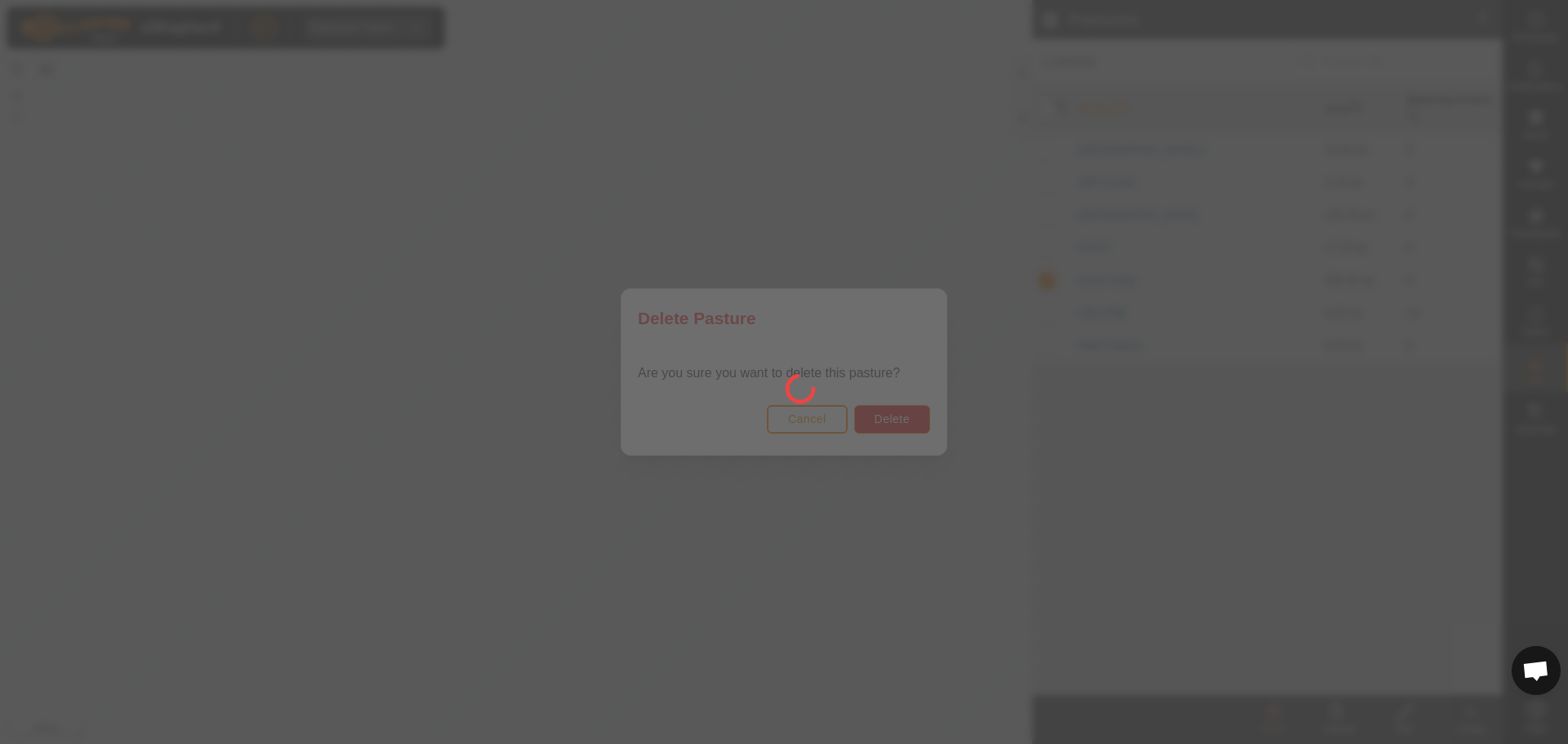
checkbox input "false"
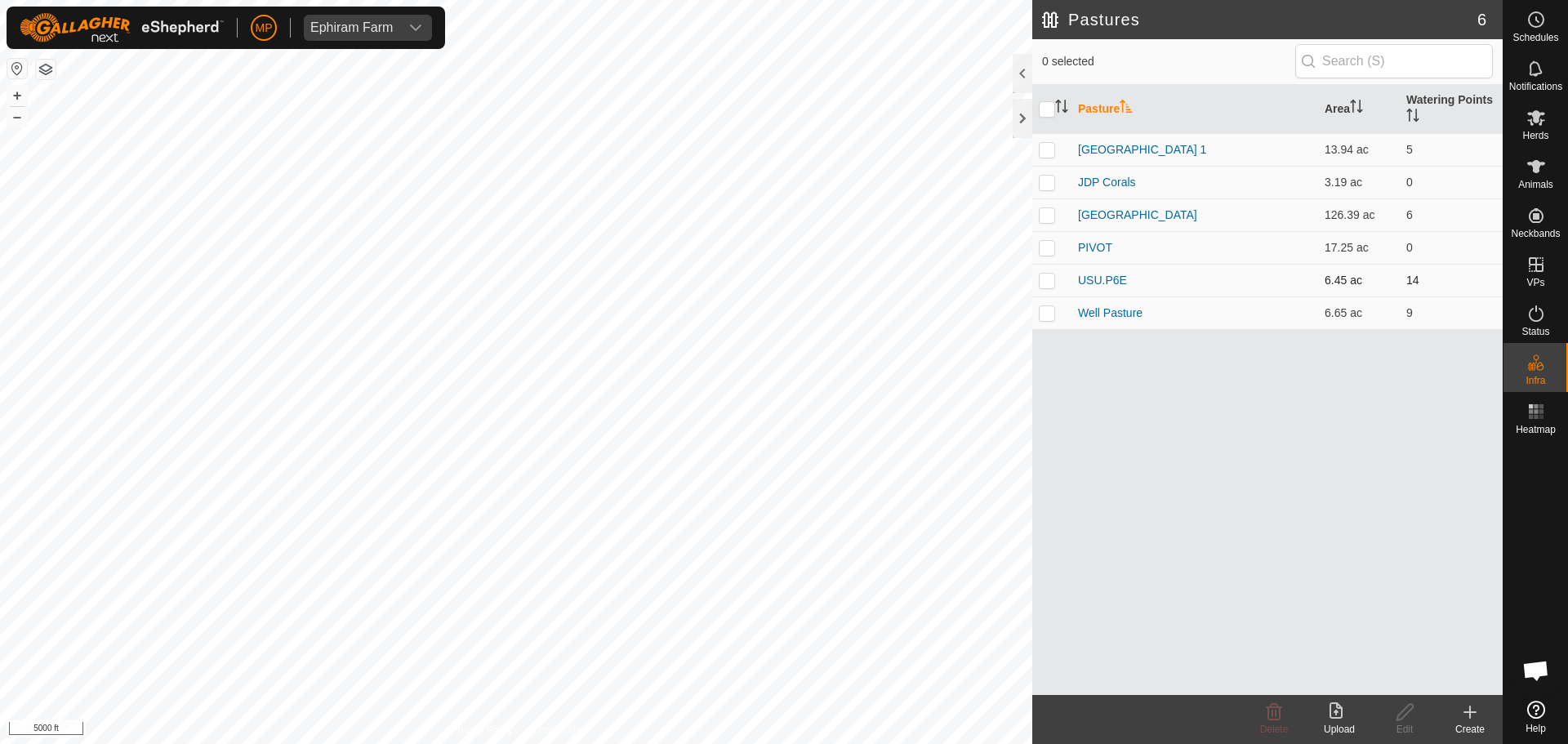
click at [1041, 282] on p-checkbox at bounding box center [1047, 280] width 17 height 13
click at [1052, 286] on p-checkbox at bounding box center [1047, 280] width 17 height 13
checkbox input "false"
click at [1046, 152] on p-checkbox at bounding box center [1047, 149] width 17 height 13
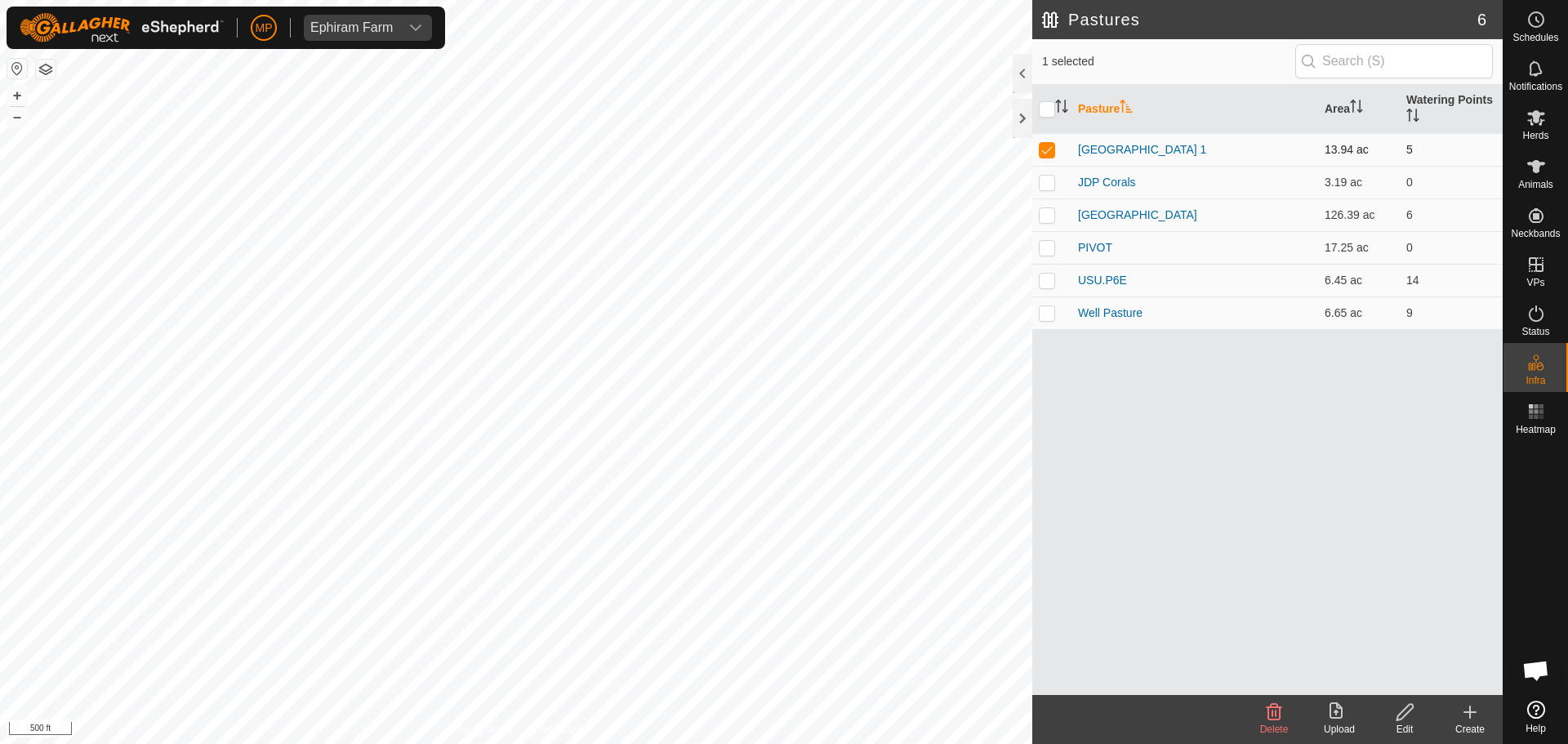
checkbox input "false"
click at [1044, 184] on p-checkbox at bounding box center [1047, 181] width 17 height 13
checkbox input "false"
click at [1041, 205] on td at bounding box center [1051, 214] width 40 height 33
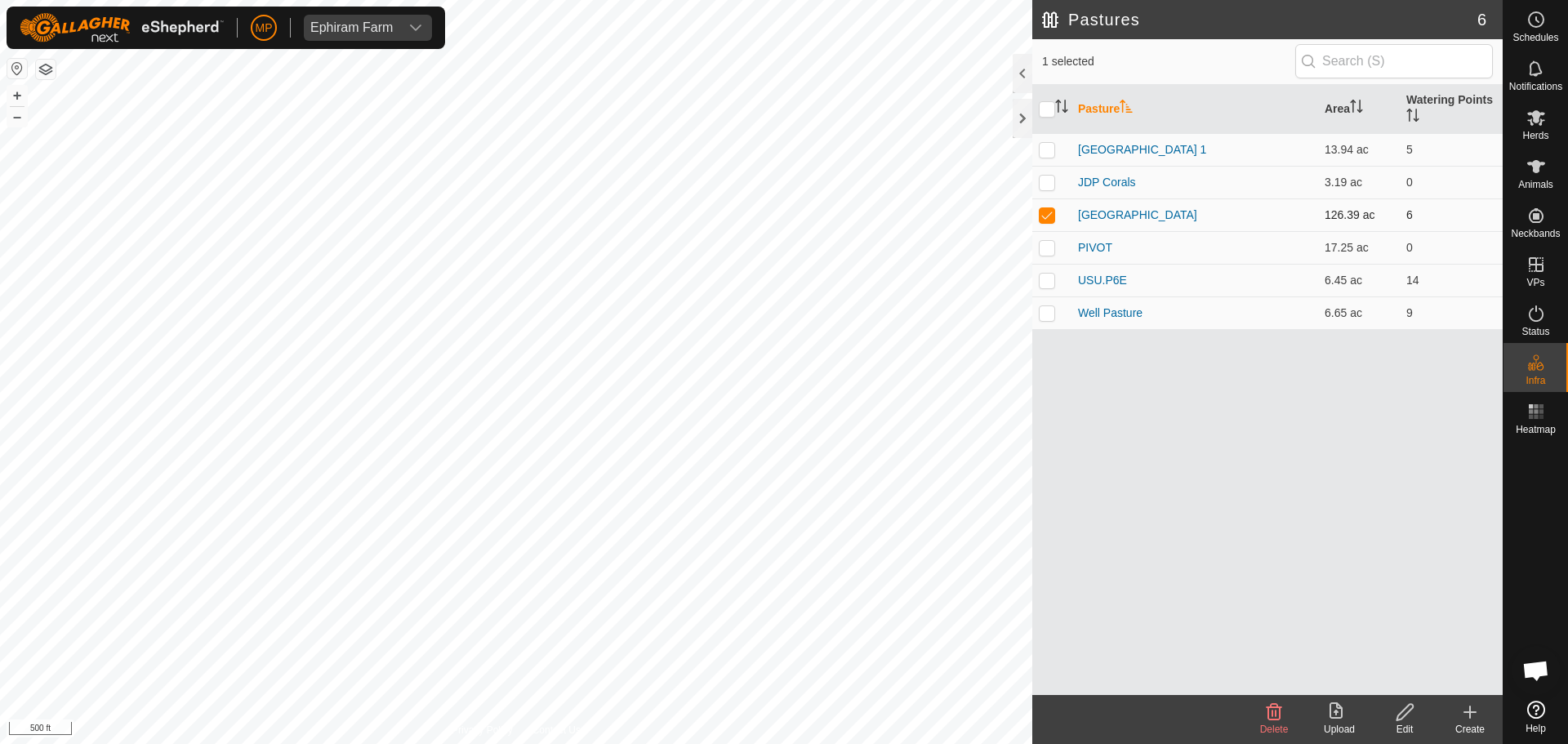
click at [1041, 208] on p-checkbox at bounding box center [1047, 214] width 17 height 13
checkbox input "false"
click at [1044, 237] on td at bounding box center [1051, 247] width 40 height 33
click at [1044, 239] on td at bounding box center [1051, 247] width 40 height 33
checkbox input "false"
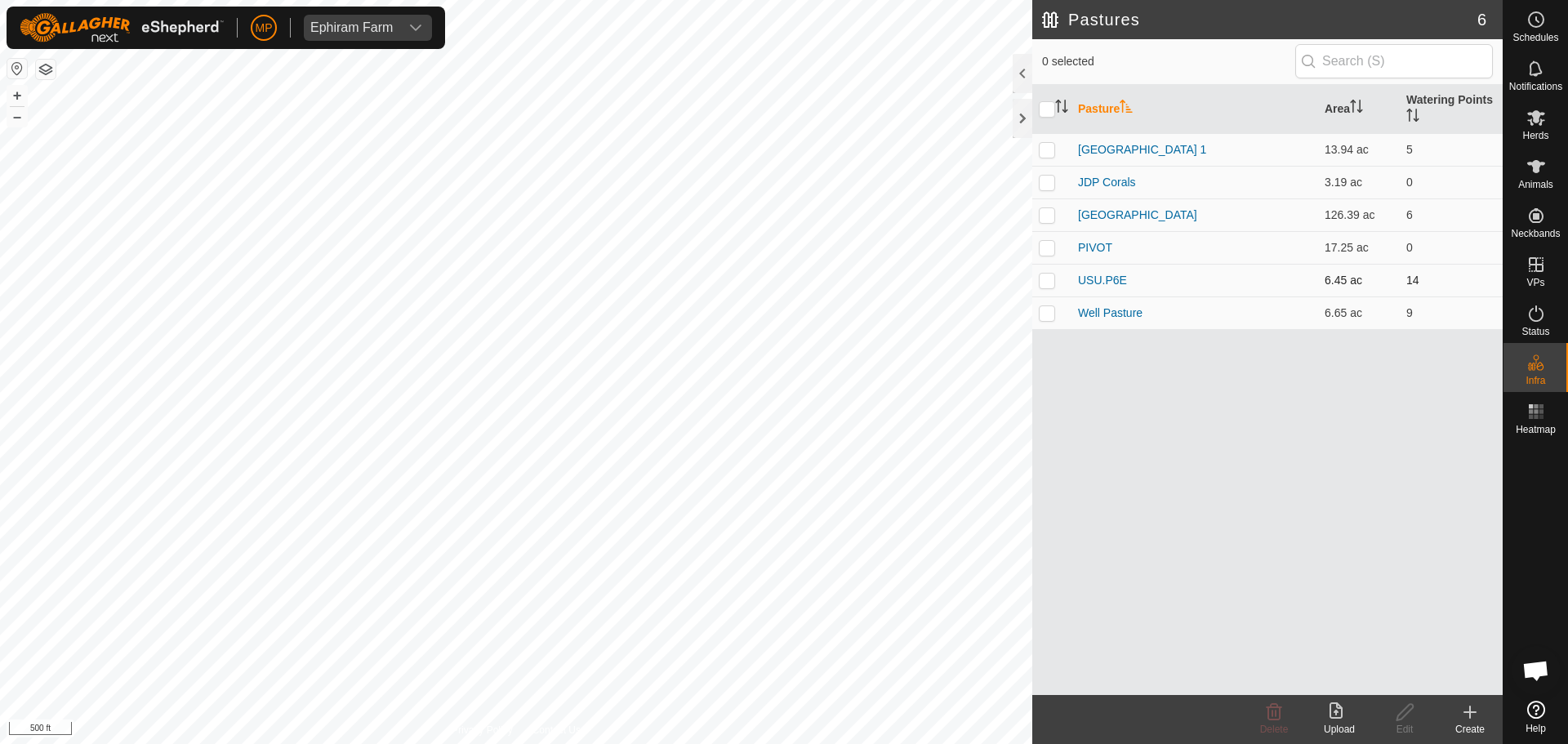
click at [1049, 276] on p-checkbox at bounding box center [1047, 280] width 17 height 13
click at [1049, 281] on p-checkbox at bounding box center [1047, 280] width 17 height 13
checkbox input "false"
click at [1048, 305] on td at bounding box center [1051, 313] width 40 height 33
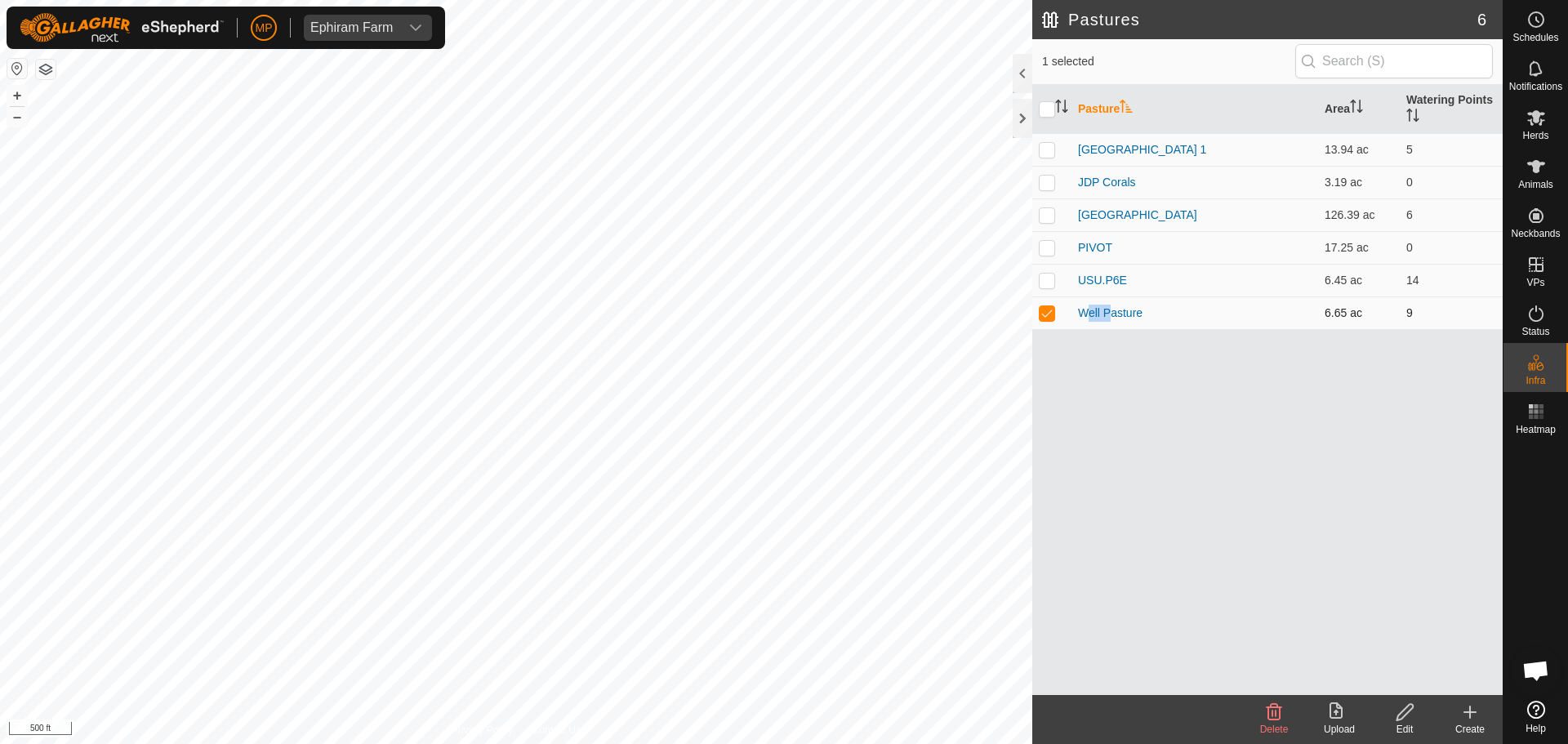
checkbox input "false"
